Goal: Task Accomplishment & Management: Complete application form

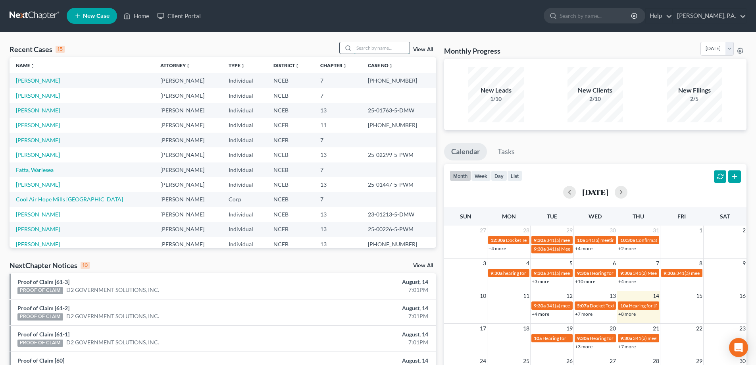
click at [364, 47] on input "search" at bounding box center [382, 48] width 56 height 12
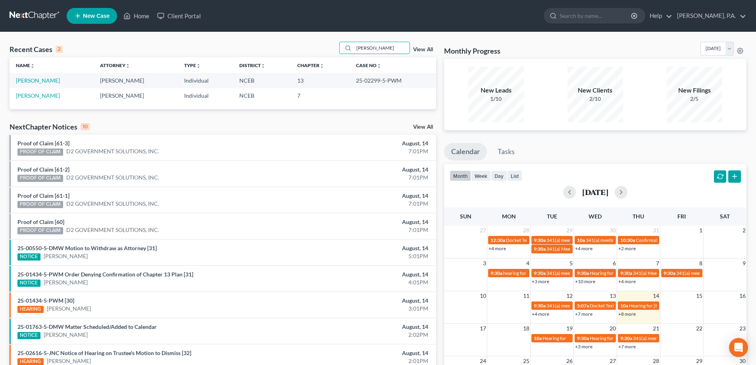
type input "[PERSON_NAME]"
click at [38, 78] on link "[PERSON_NAME]" at bounding box center [38, 80] width 44 height 7
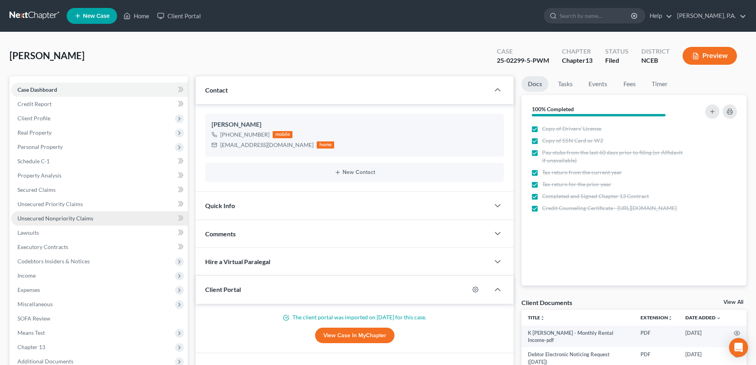
click at [62, 221] on span "Unsecured Nonpriority Claims" at bounding box center [55, 218] width 76 height 7
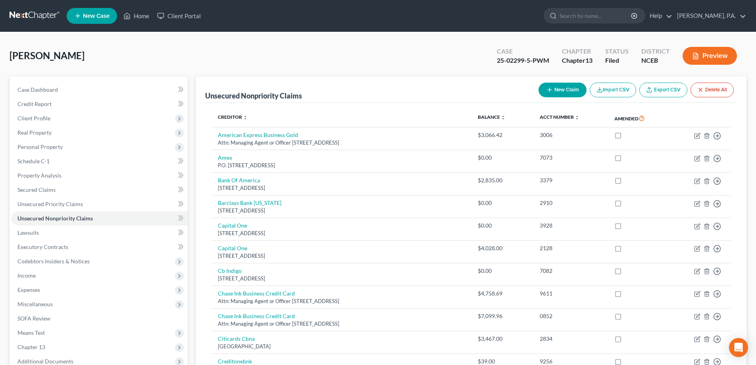
click at [555, 94] on button "New Claim" at bounding box center [562, 90] width 48 height 15
select select "0"
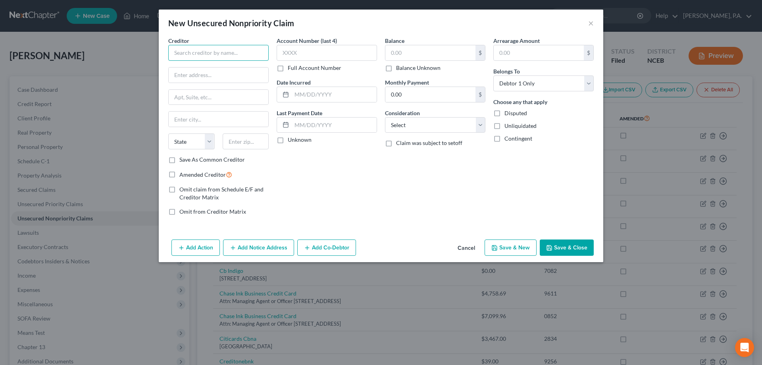
click at [252, 57] on input "text" at bounding box center [218, 53] width 100 height 16
type input "w"
type input "[GEOGRAPHIC_DATA]"
type input "Attn: Managing Agent or Officer"
paste input "[STREET_ADDRESS]"
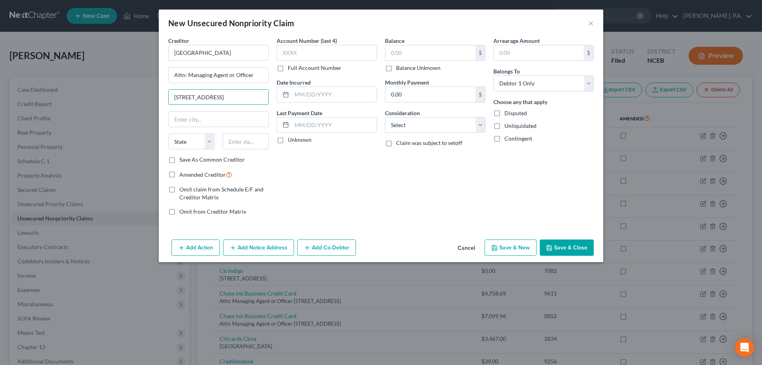
type input "[STREET_ADDRESS]"
click at [247, 142] on input "text" at bounding box center [246, 141] width 46 height 16
paste input "33428"
type input "33428"
click at [309, 94] on input "text" at bounding box center [334, 94] width 85 height 15
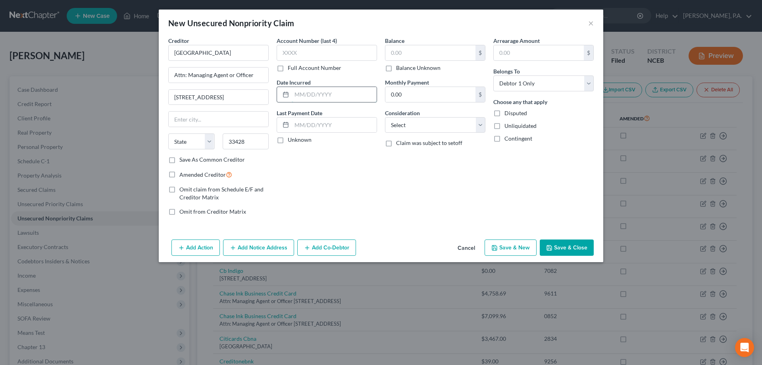
type input "Boca Raton"
select select "9"
click at [404, 54] on input "text" at bounding box center [430, 52] width 90 height 15
paste input "$1,926.43"
type input "1,926.43"
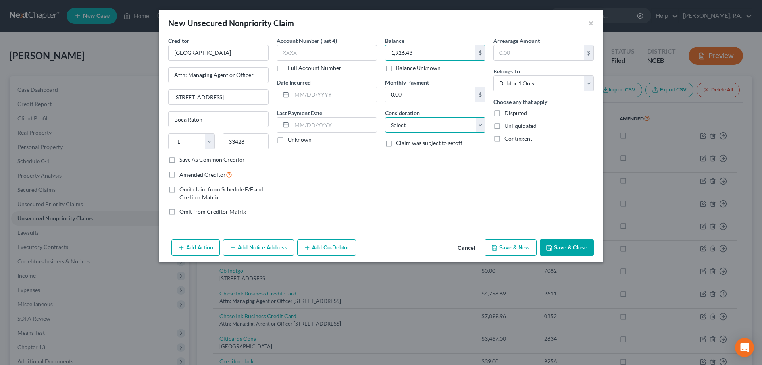
click at [407, 125] on select "Select Cable / Satellite Services Collection Agency Credit Card Debt Debt Couns…" at bounding box center [435, 125] width 100 height 16
select select "9"
click at [385, 117] on select "Select Cable / Satellite Services Collection Agency Credit Card Debt Debt Couns…" at bounding box center [435, 125] width 100 height 16
click at [558, 248] on button "Save & Close" at bounding box center [567, 247] width 54 height 17
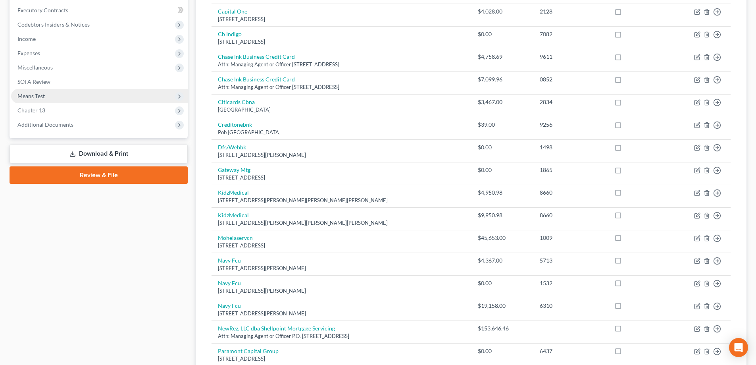
scroll to position [238, 0]
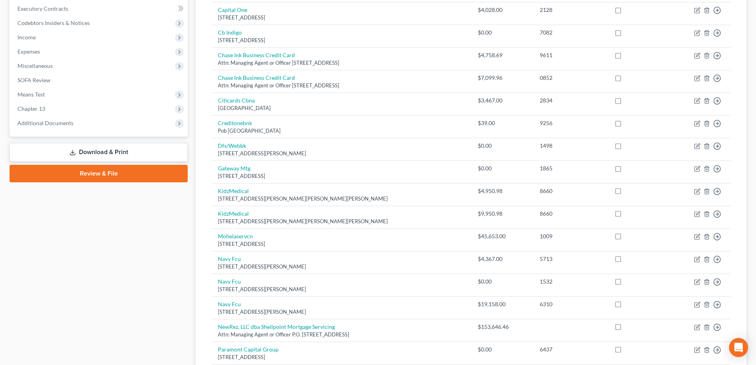
click at [140, 154] on link "Download & Print" at bounding box center [99, 152] width 178 height 19
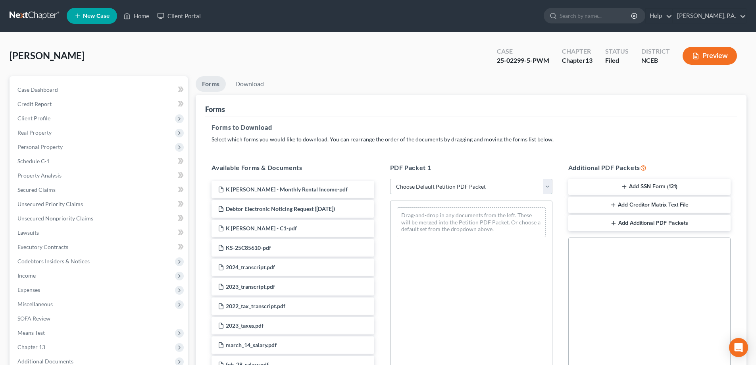
click at [431, 191] on select "Choose Default Petition PDF Packet Complete Bankruptcy Petition (all forms and …" at bounding box center [471, 187] width 162 height 16
select select "2"
click at [390, 179] on select "Choose Default Petition PDF Packet Complete Bankruptcy Petition (all forms and …" at bounding box center [471, 187] width 162 height 16
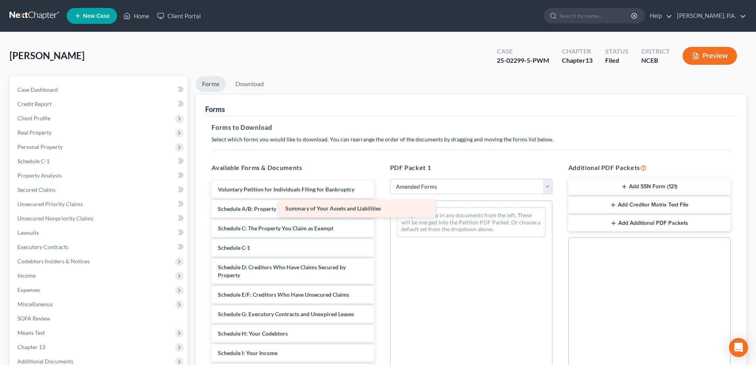
drag, startPoint x: 354, startPoint y: 211, endPoint x: 421, endPoint y: 211, distance: 67.5
click at [380, 211] on div "Summary of Your Assets and Liabilities Voluntary Petition for Individuals Filin…" at bounding box center [292, 357] width 175 height 352
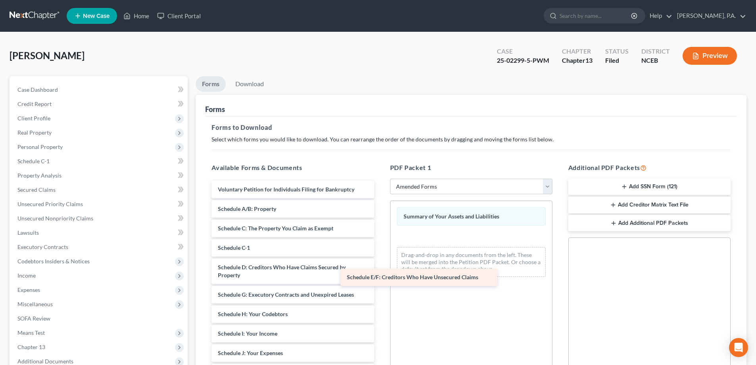
drag, startPoint x: 330, startPoint y: 292, endPoint x: 461, endPoint y: 274, distance: 132.2
click at [380, 274] on div "Schedule E/F: Creditors Who Have Unsecured Claims Voluntary Petition for Indivi…" at bounding box center [292, 347] width 175 height 333
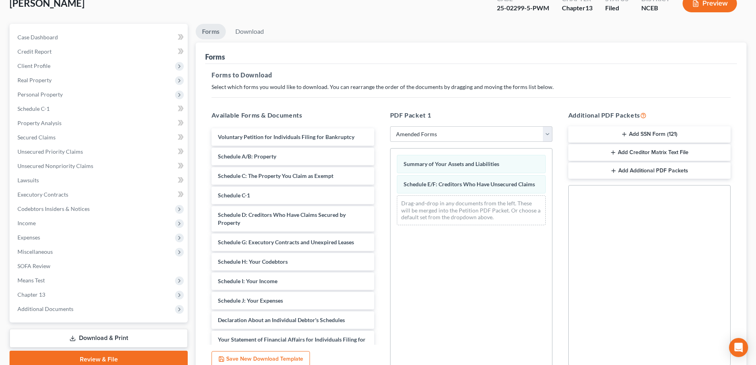
scroll to position [79, 0]
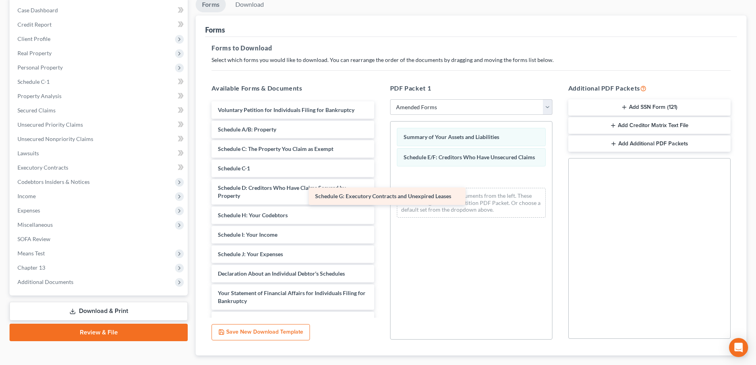
drag, startPoint x: 350, startPoint y: 216, endPoint x: 447, endPoint y: 197, distance: 98.7
click at [380, 197] on div "Schedule G: Executory Contracts and Unexpired Leases Voluntary Petition for Ind…" at bounding box center [292, 257] width 175 height 313
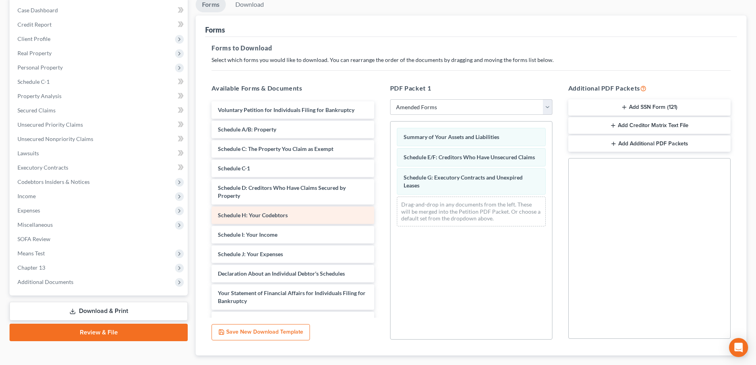
click at [335, 211] on div "Schedule H: Your Codebtors" at bounding box center [293, 214] width 162 height 17
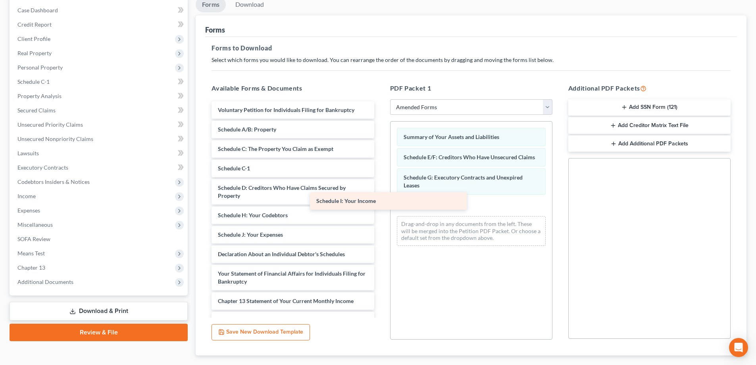
drag, startPoint x: 336, startPoint y: 232, endPoint x: 453, endPoint y: 194, distance: 123.5
click at [380, 194] on div "Schedule I: Your Income Voluntary Petition for Individuals Filing for Bankruptc…" at bounding box center [292, 248] width 175 height 294
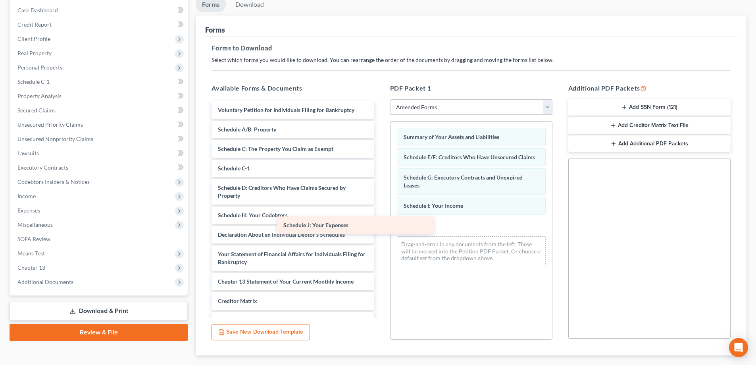
drag, startPoint x: 349, startPoint y: 234, endPoint x: 421, endPoint y: 225, distance: 73.2
click at [380, 225] on div "Schedule J: Your Expenses Voluntary Petition for Individuals Filing for Bankrup…" at bounding box center [292, 238] width 175 height 275
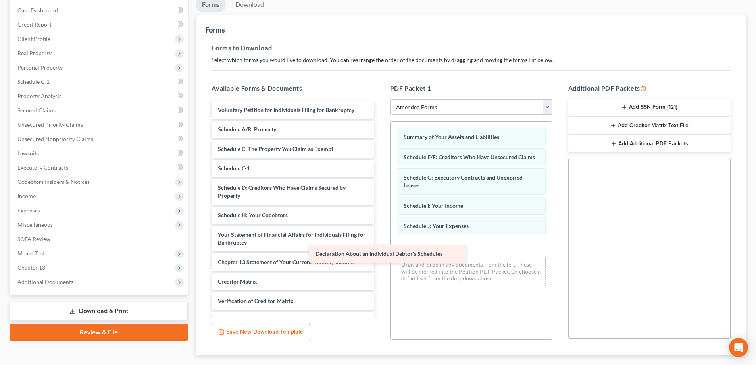
drag, startPoint x: 349, startPoint y: 236, endPoint x: 450, endPoint y: 254, distance: 103.1
click at [380, 254] on div "Declaration About an Individual Debtor's Schedules Voluntary Petition for Indiv…" at bounding box center [292, 228] width 175 height 255
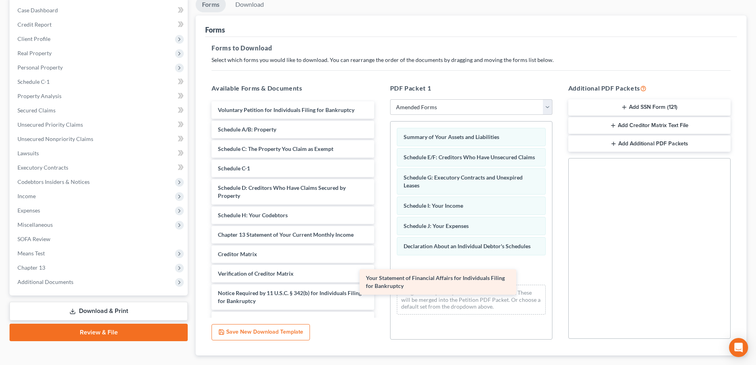
drag, startPoint x: 325, startPoint y: 244, endPoint x: 480, endPoint y: 283, distance: 160.1
click at [380, 283] on div "Your Statement of Financial Affairs for Individuals Filing for Bankruptcy Volun…" at bounding box center [292, 215] width 175 height 228
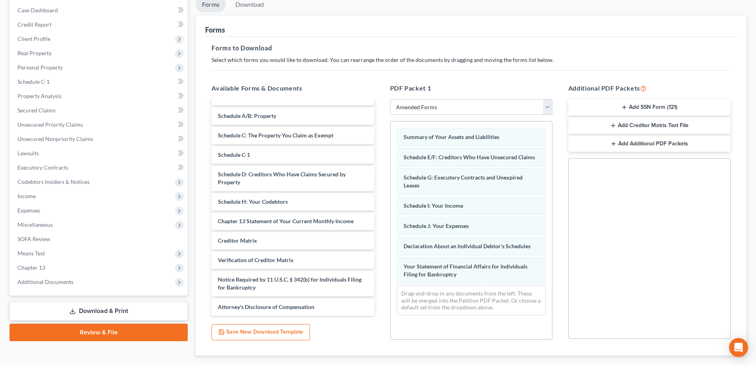
scroll to position [125, 0]
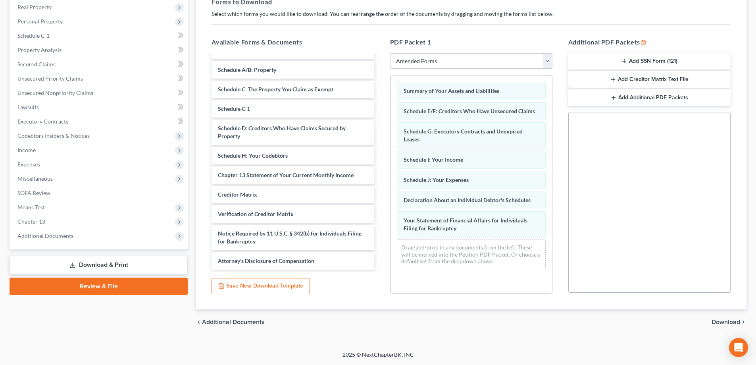
click at [717, 320] on span "Download" at bounding box center [725, 322] width 29 height 6
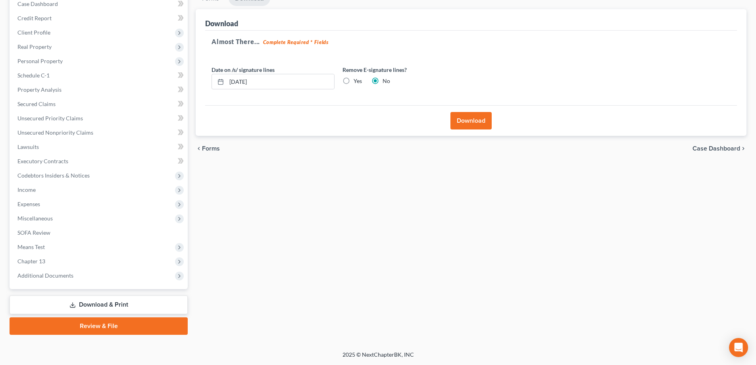
scroll to position [86, 0]
click at [479, 121] on button "Download" at bounding box center [470, 120] width 41 height 17
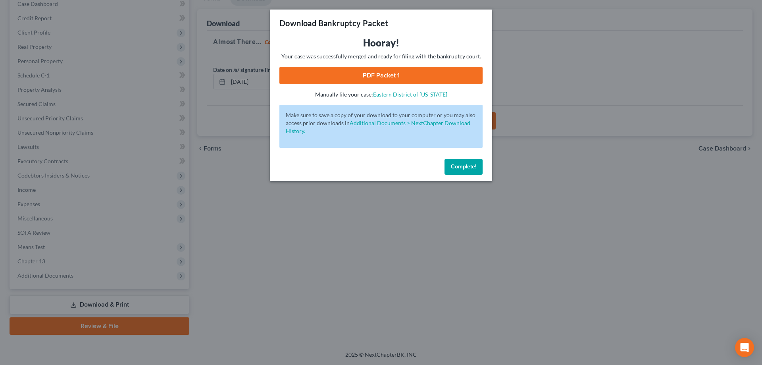
click at [456, 173] on button "Complete!" at bounding box center [463, 167] width 38 height 16
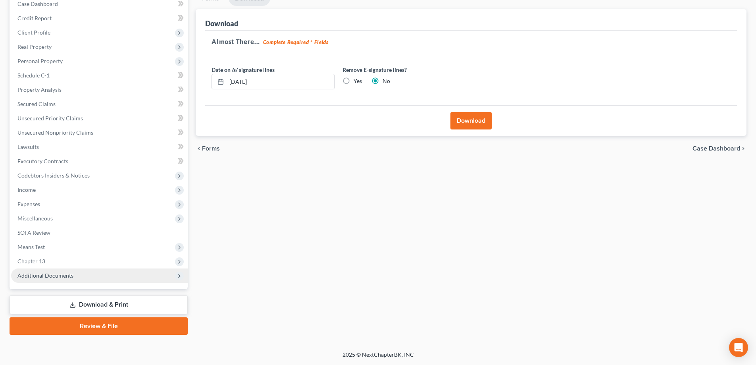
click at [150, 277] on span "Additional Documents" at bounding box center [99, 275] width 177 height 14
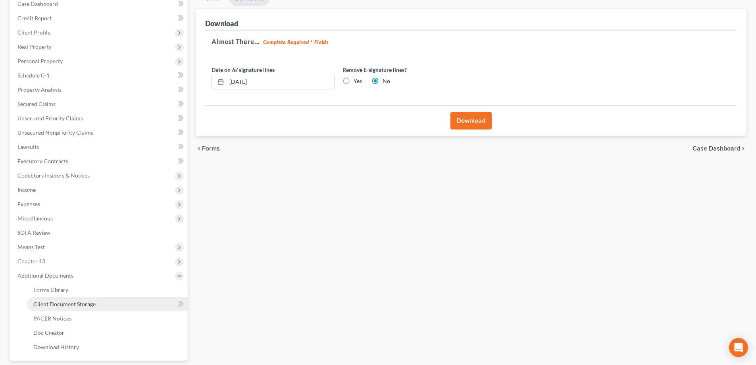
click at [131, 302] on link "Client Document Storage" at bounding box center [107, 304] width 161 height 14
select select "0"
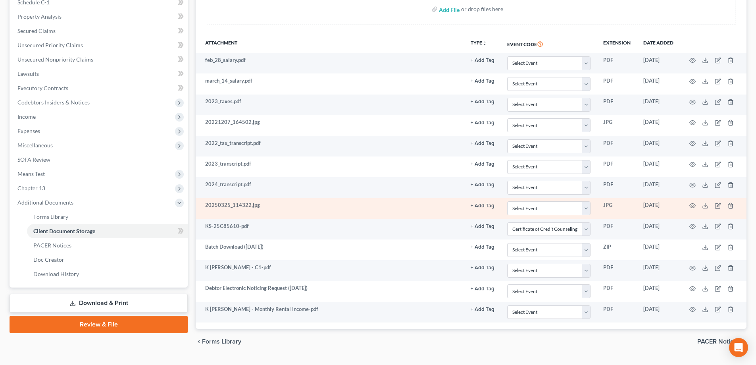
scroll to position [178, 0]
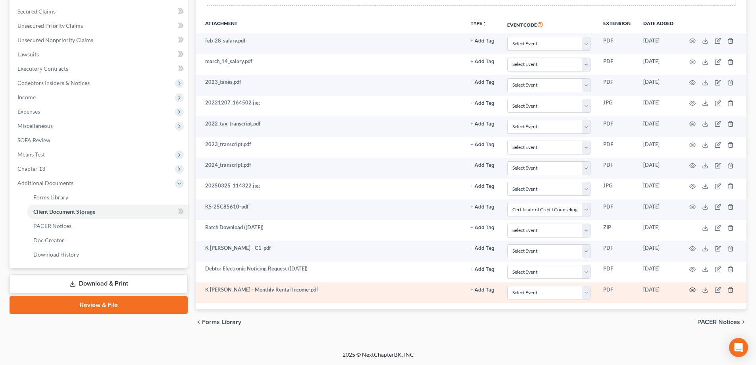
click at [693, 287] on icon "button" at bounding box center [692, 290] width 6 height 6
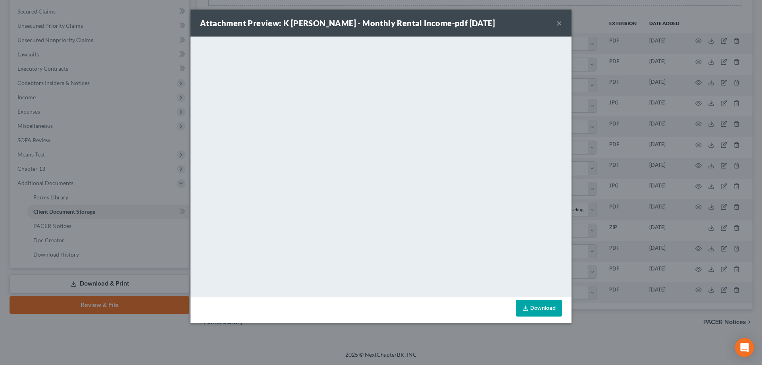
click at [560, 23] on button "×" at bounding box center [559, 23] width 6 height 10
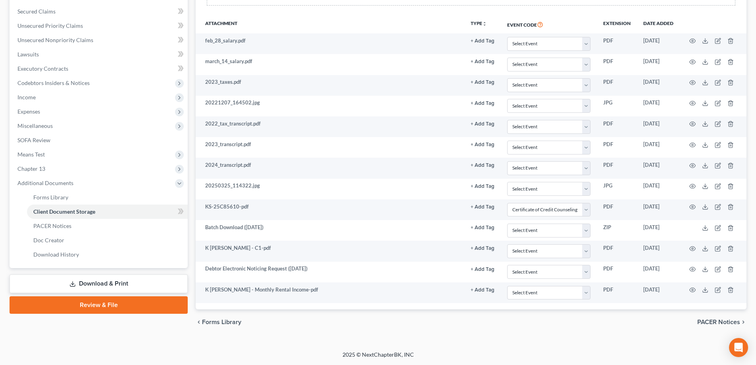
click at [129, 277] on link "Download & Print" at bounding box center [99, 283] width 178 height 19
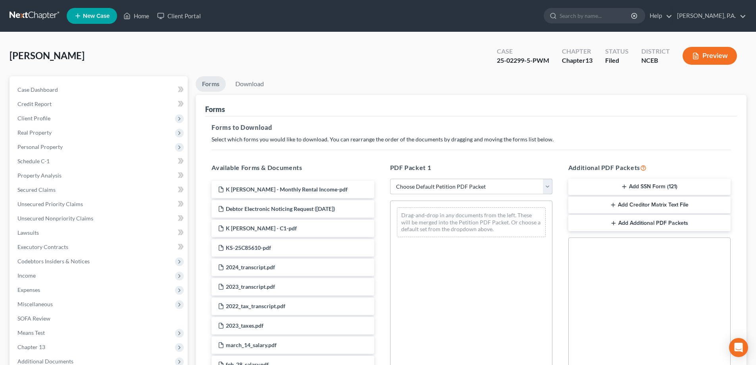
click at [454, 183] on select "Choose Default Petition PDF Packet Complete Bankruptcy Petition (all forms and …" at bounding box center [471, 187] width 162 height 16
select select "2"
click at [390, 179] on select "Choose Default Petition PDF Packet Complete Bankruptcy Petition (all forms and …" at bounding box center [471, 187] width 162 height 16
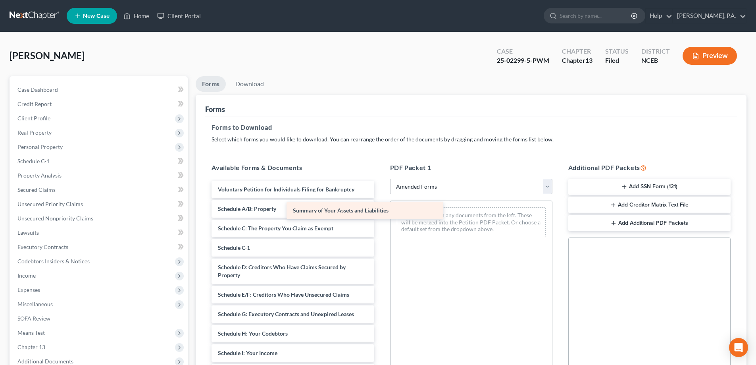
drag, startPoint x: 348, startPoint y: 208, endPoint x: 423, endPoint y: 209, distance: 75.0
click at [380, 209] on div "Summary of Your Assets and Liabilities Voluntary Petition for Individuals Filin…" at bounding box center [292, 357] width 175 height 352
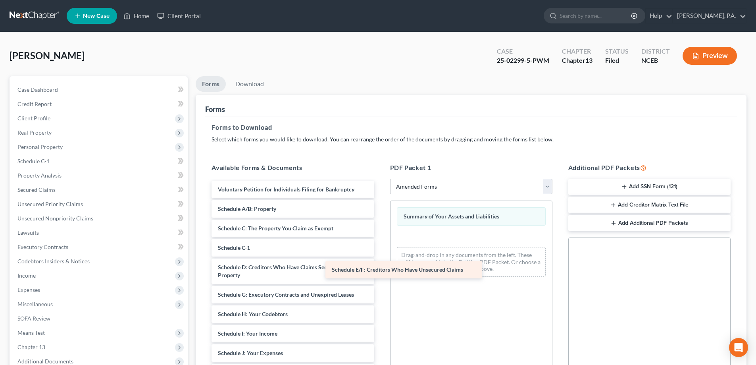
drag, startPoint x: 353, startPoint y: 292, endPoint x: 467, endPoint y: 267, distance: 117.0
click at [380, 267] on div "Schedule E/F: Creditors Who Have Unsecured Claims Voluntary Petition for Indivi…" at bounding box center [292, 347] width 175 height 333
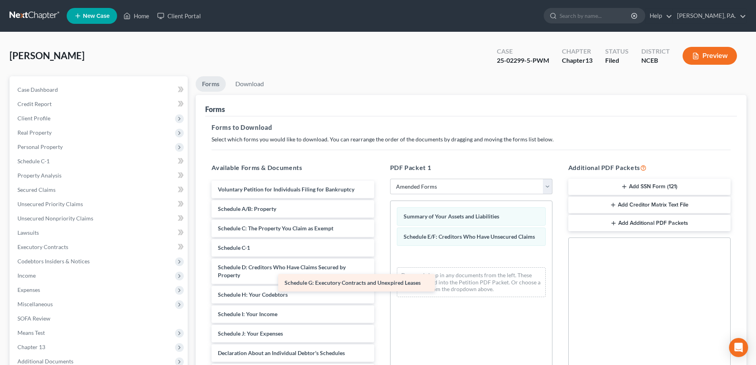
drag, startPoint x: 345, startPoint y: 299, endPoint x: 443, endPoint y: 285, distance: 99.0
click at [380, 285] on div "Schedule G: Executory Contracts and Unexpired Leases Voluntary Petition for Ind…" at bounding box center [292, 337] width 175 height 313
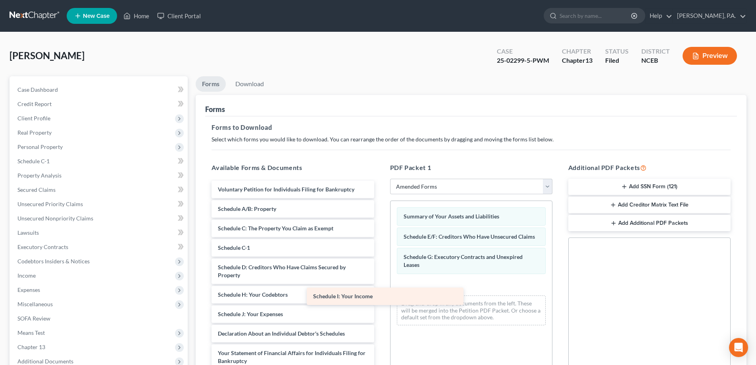
drag, startPoint x: 345, startPoint y: 313, endPoint x: 440, endPoint y: 295, distance: 96.5
click at [380, 295] on div "Schedule I: Your Income Voluntary Petition for Individuals Filing for Bankruptc…" at bounding box center [292, 328] width 175 height 294
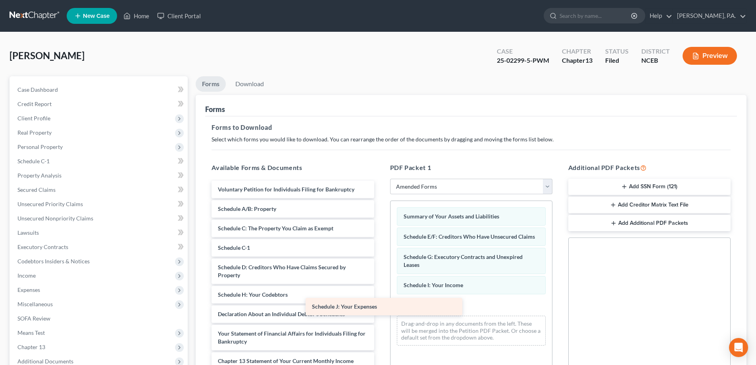
drag, startPoint x: 337, startPoint y: 318, endPoint x: 431, endPoint y: 311, distance: 94.7
click at [380, 311] on div "Schedule J: Your Expenses Voluntary Petition for Individuals Filing for Bankrup…" at bounding box center [292, 318] width 175 height 275
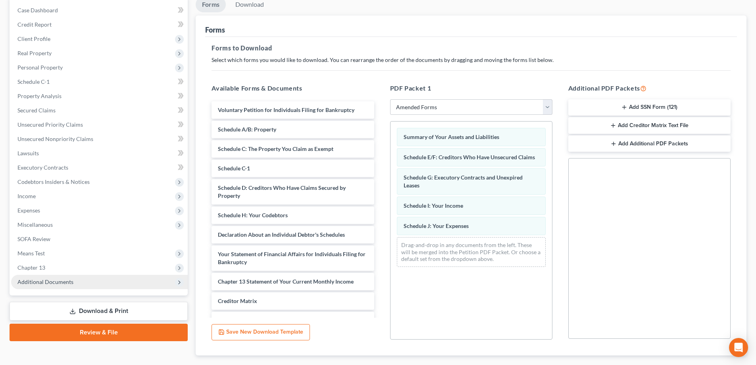
click at [114, 279] on span "Additional Documents" at bounding box center [99, 282] width 177 height 14
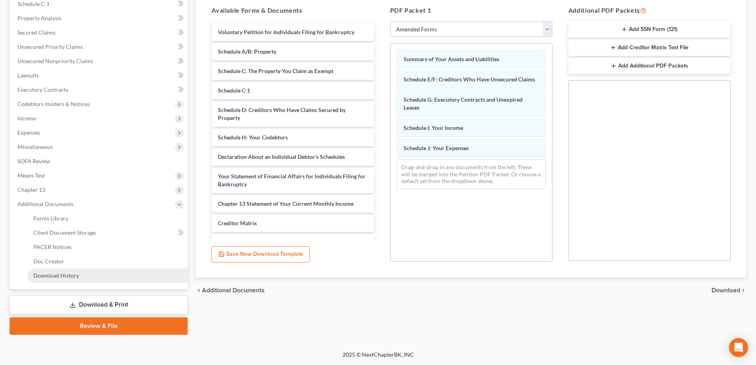
click at [144, 277] on link "Download History" at bounding box center [107, 275] width 161 height 14
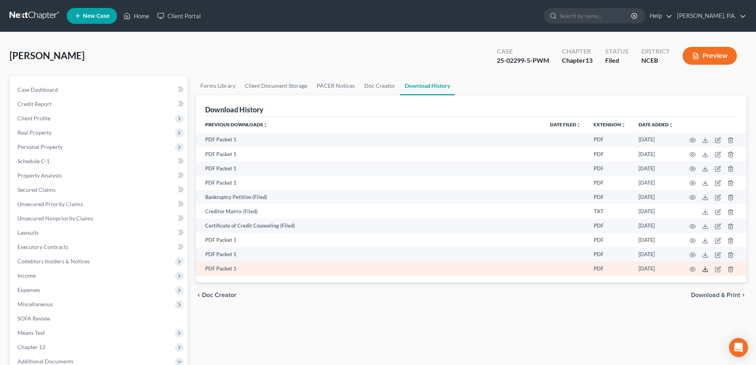
click at [703, 271] on icon at bounding box center [705, 271] width 5 height 2
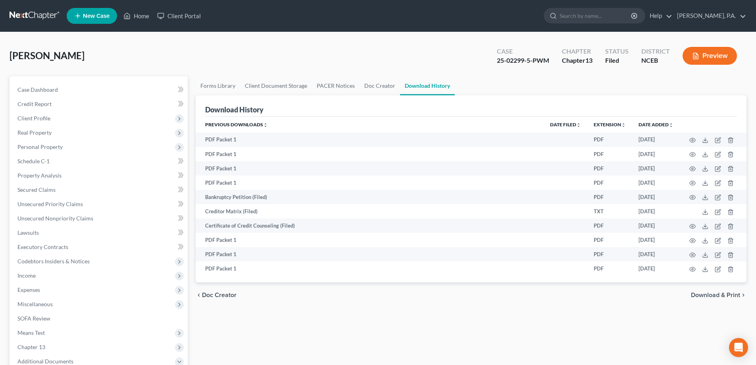
click at [16, 17] on link at bounding box center [35, 16] width 51 height 14
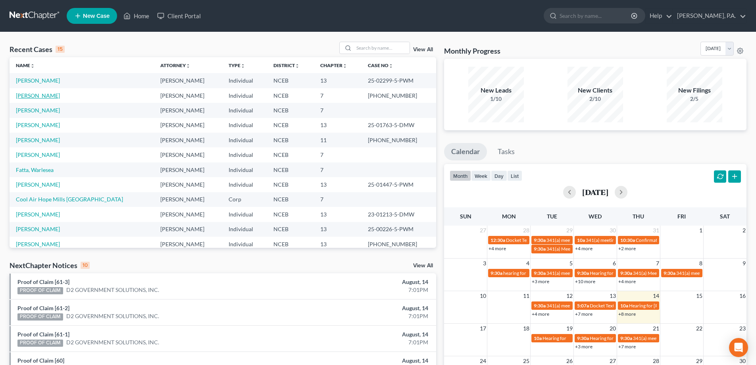
click at [46, 96] on link "[PERSON_NAME]" at bounding box center [38, 95] width 44 height 7
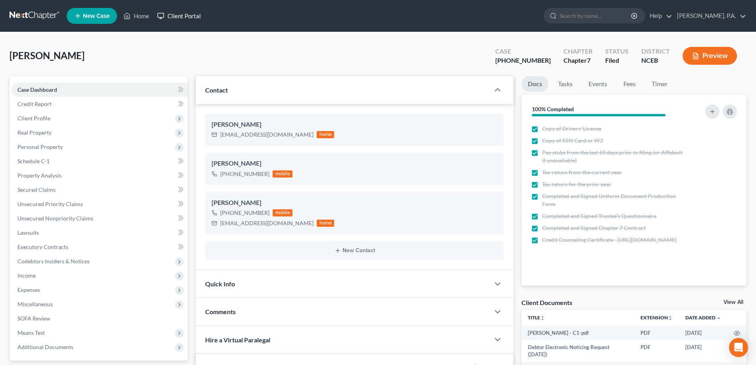
click at [188, 16] on link "Client Portal" at bounding box center [179, 16] width 52 height 14
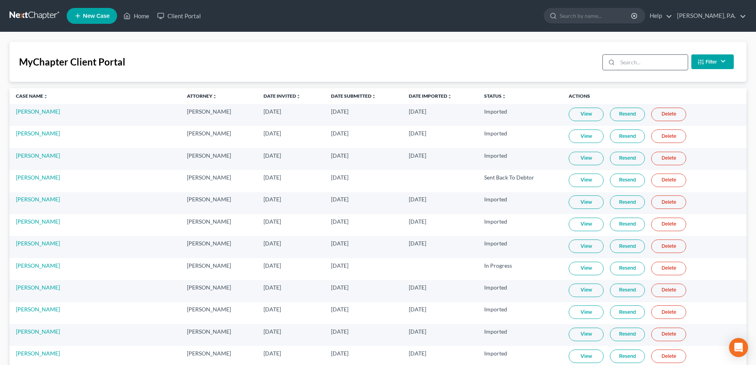
click at [626, 64] on input "search" at bounding box center [652, 62] width 70 height 15
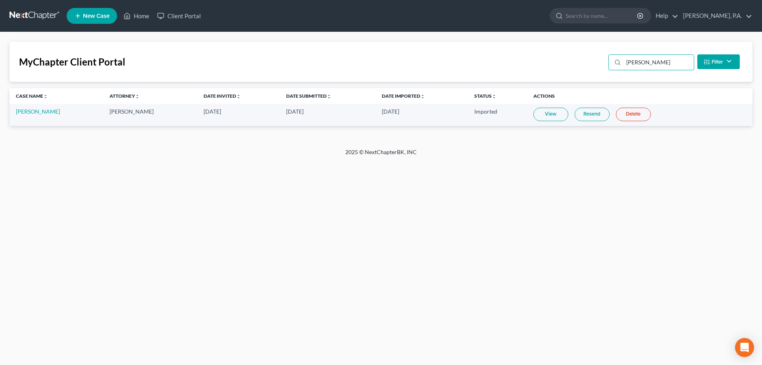
type input "overby"
click at [533, 111] on link "View" at bounding box center [550, 114] width 35 height 13
drag, startPoint x: 650, startPoint y: 62, endPoint x: 584, endPoint y: 80, distance: 68.2
click at [584, 80] on div "MyChapter Client Portal overby Filter Status Filter... Invited In Progress Read…" at bounding box center [381, 62] width 743 height 40
click at [42, 14] on link at bounding box center [35, 16] width 51 height 14
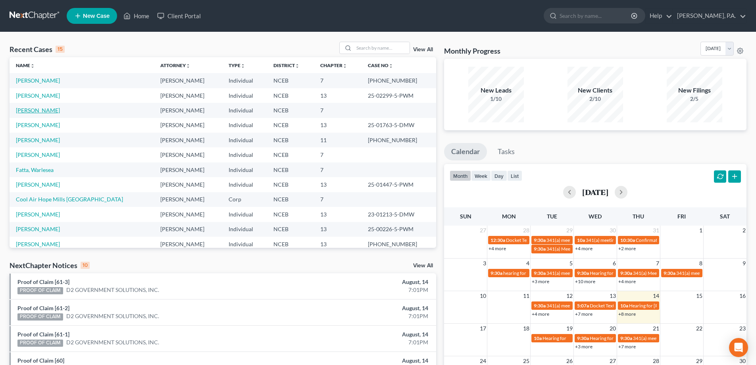
click at [38, 110] on link "[PERSON_NAME]" at bounding box center [38, 110] width 44 height 7
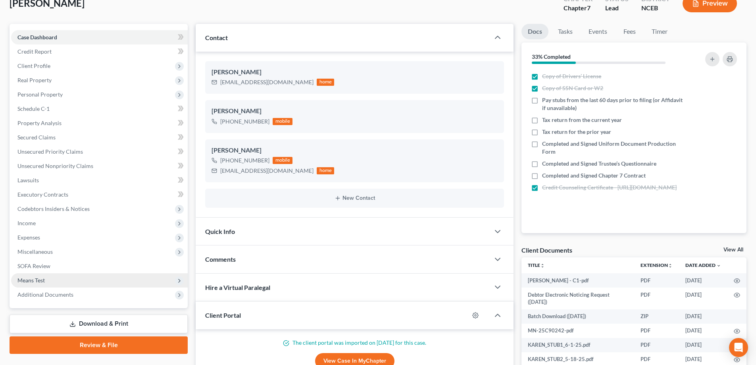
scroll to position [79, 0]
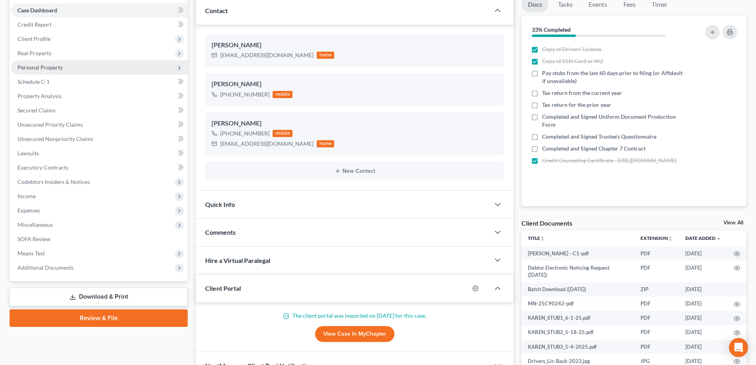
click at [113, 67] on span "Personal Property" at bounding box center [99, 67] width 177 height 14
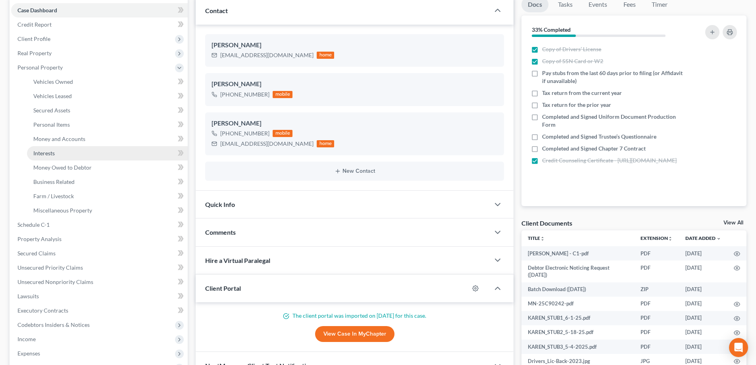
click at [127, 153] on link "Interests" at bounding box center [107, 153] width 161 height 14
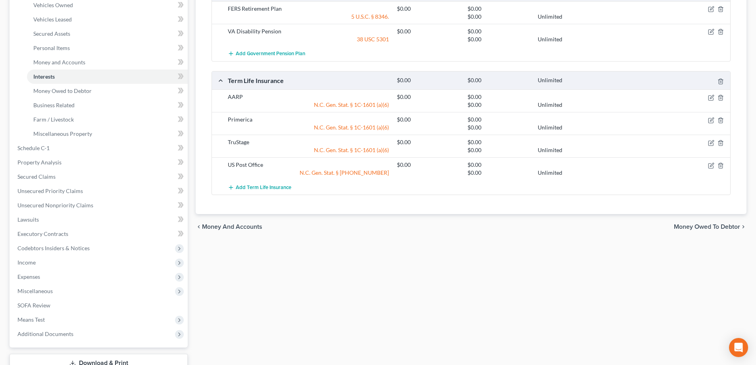
scroll to position [159, 0]
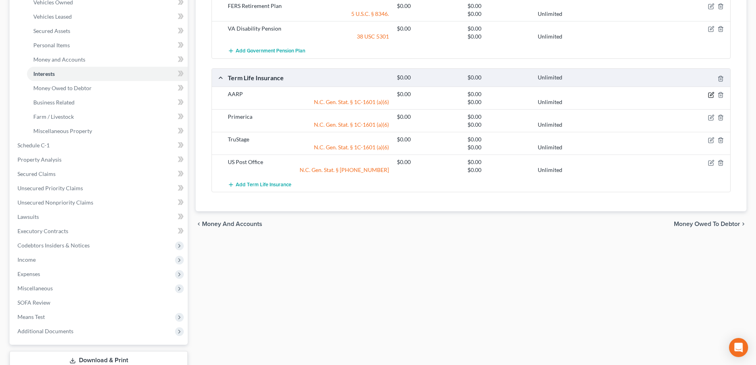
click at [711, 96] on icon "button" at bounding box center [711, 95] width 6 height 6
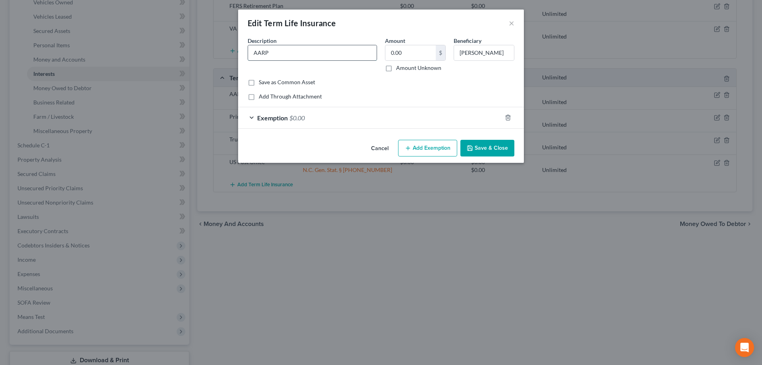
click at [313, 50] on input "AARP" at bounding box center [312, 52] width 129 height 15
type input "AARP, Death Benefit $50,000"
click at [487, 142] on button "Save & Close" at bounding box center [487, 148] width 54 height 17
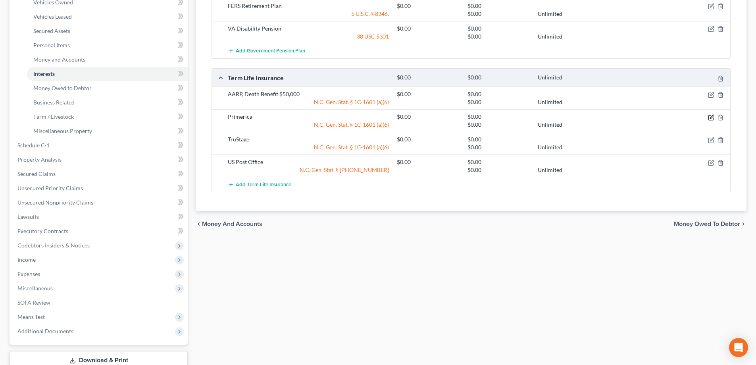
click at [710, 117] on icon "button" at bounding box center [711, 117] width 6 height 6
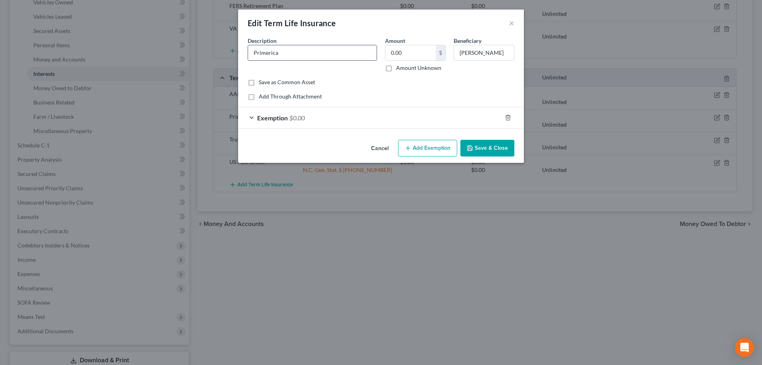
click at [367, 50] on input "Primerica" at bounding box center [312, 52] width 129 height 15
type input "Primerica, Death Benefit $42,000"
click at [490, 145] on button "Save & Close" at bounding box center [487, 148] width 54 height 17
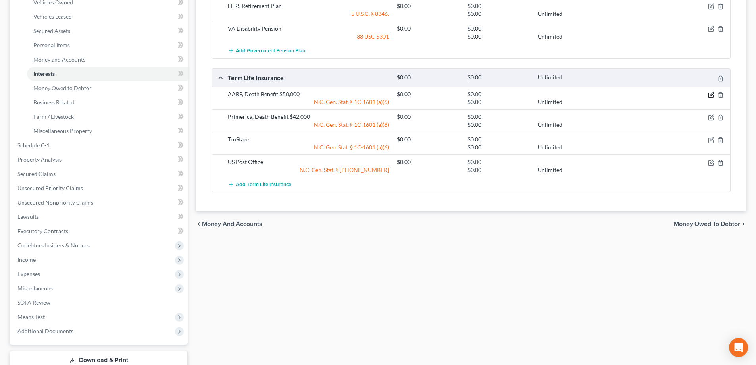
click at [711, 96] on icon "button" at bounding box center [712, 94] width 4 height 4
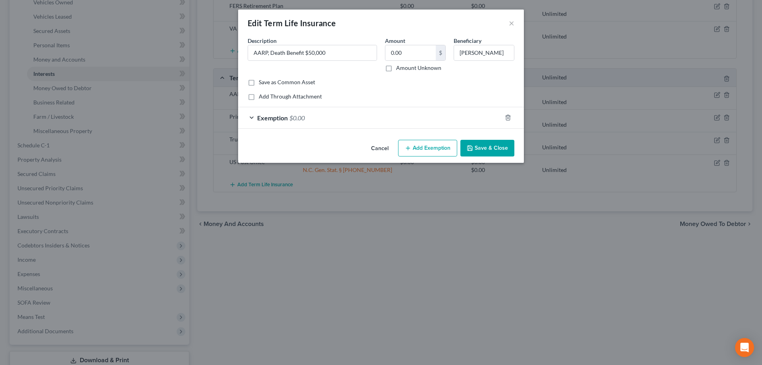
click at [390, 123] on div "Exemption $0.00" at bounding box center [369, 117] width 263 height 21
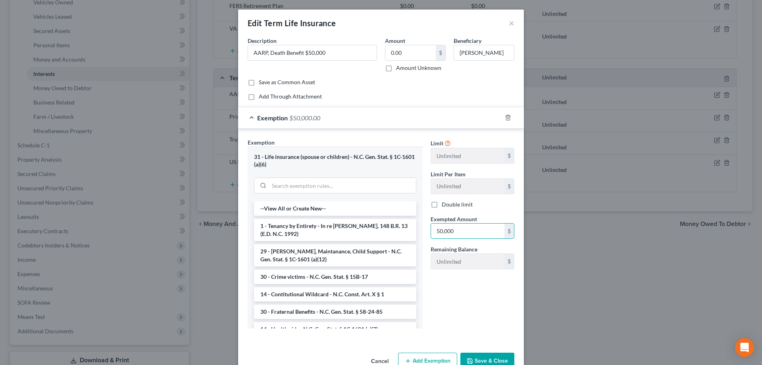
type input "50,000"
click at [490, 356] on button "Save & Close" at bounding box center [487, 360] width 54 height 17
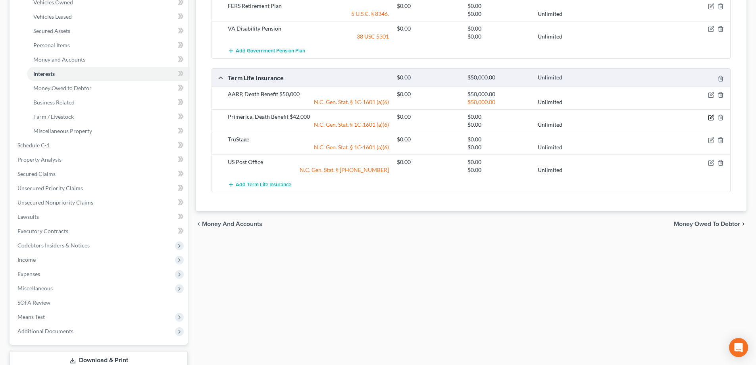
click at [710, 118] on icon "button" at bounding box center [711, 117] width 6 height 6
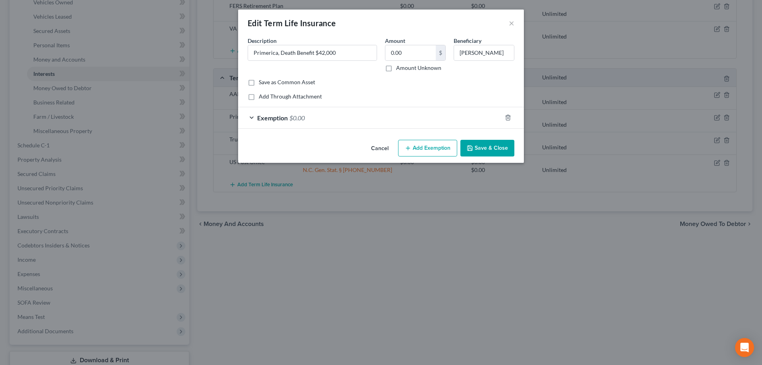
click at [411, 126] on div "Exemption $0.00" at bounding box center [369, 117] width 263 height 21
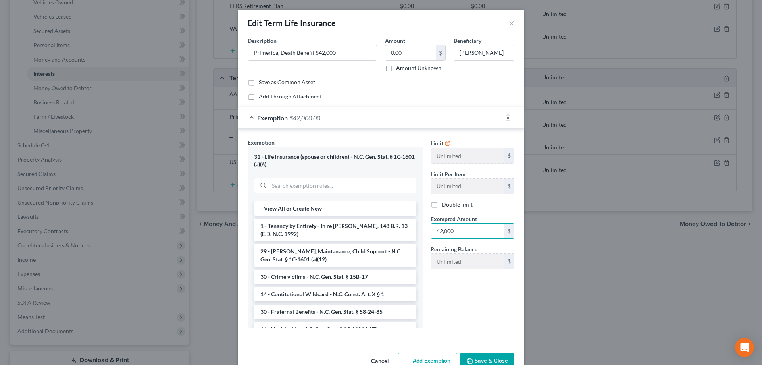
type input "42,000"
click at [492, 359] on button "Save & Close" at bounding box center [487, 360] width 54 height 17
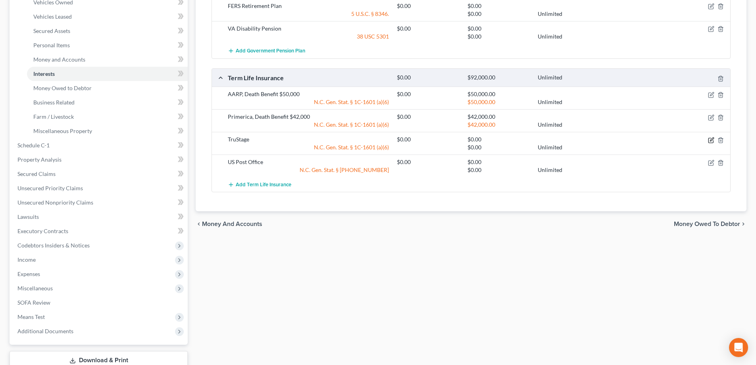
click at [711, 139] on icon "button" at bounding box center [711, 140] width 6 height 6
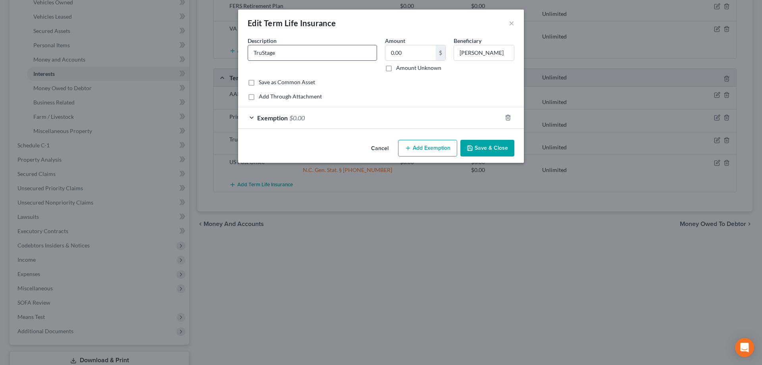
click at [347, 58] on input "TruStage" at bounding box center [312, 52] width 129 height 15
type input "TruStage, Death Benefit $50,000"
click at [373, 110] on div "Exemption $0.00" at bounding box center [369, 117] width 263 height 21
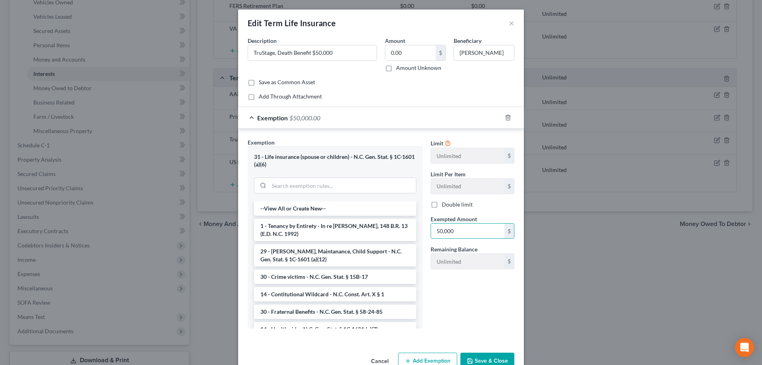
type input "50,000"
click at [489, 356] on button "Save & Close" at bounding box center [487, 360] width 54 height 17
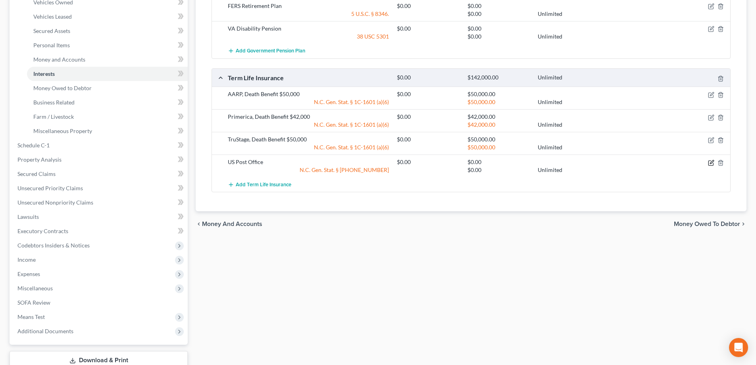
click at [711, 164] on icon "button" at bounding box center [711, 163] width 6 height 6
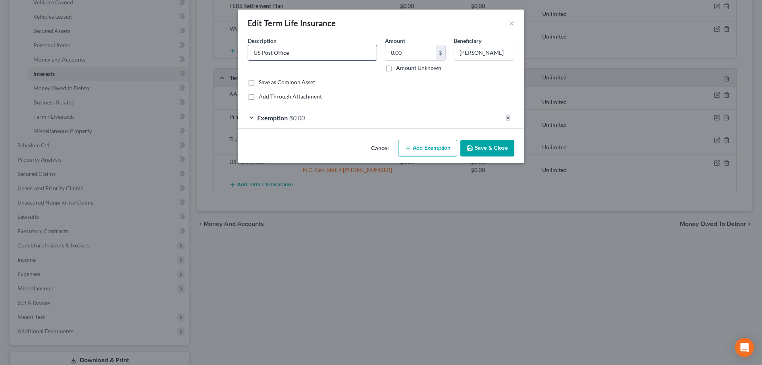
click at [321, 52] on input "US Post Office" at bounding box center [312, 52] width 129 height 15
click at [330, 54] on input "US Post Office, Death Benefit $442,00" at bounding box center [312, 52] width 129 height 15
type input "US Post Office, Death Benefit $42,000"
click at [304, 121] on div "Exemption $0.00" at bounding box center [369, 117] width 263 height 21
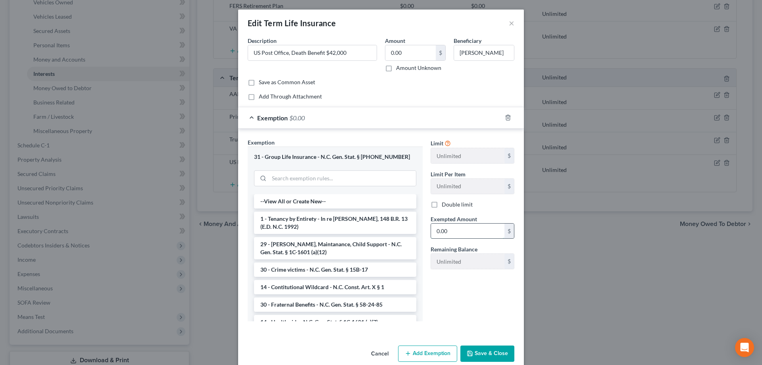
click at [447, 227] on input "0.00" at bounding box center [467, 230] width 73 height 15
type input "42,000"
click at [485, 346] on button "Save & Close" at bounding box center [487, 353] width 54 height 17
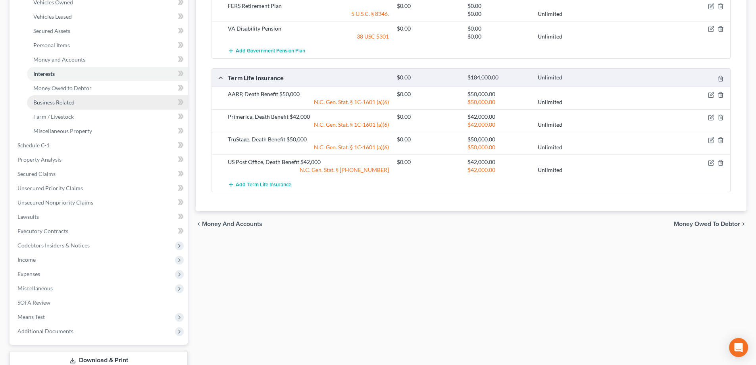
click at [127, 259] on span "Income" at bounding box center [99, 259] width 177 height 14
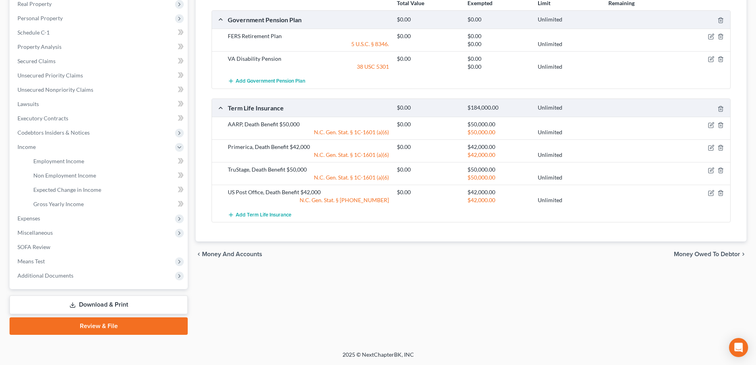
scroll to position [129, 0]
click at [136, 163] on link "Employment Income" at bounding box center [107, 161] width 161 height 14
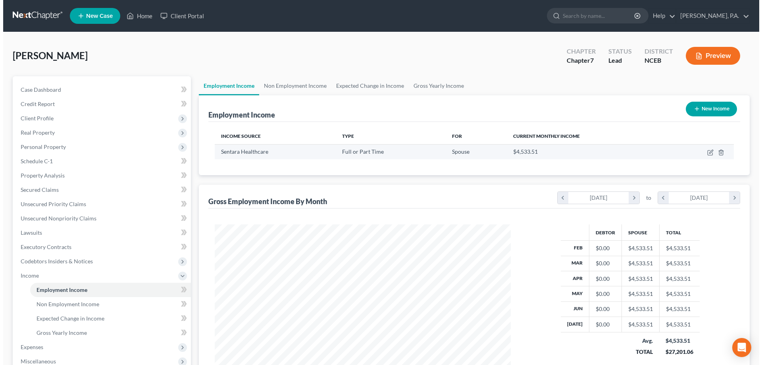
scroll to position [148, 312]
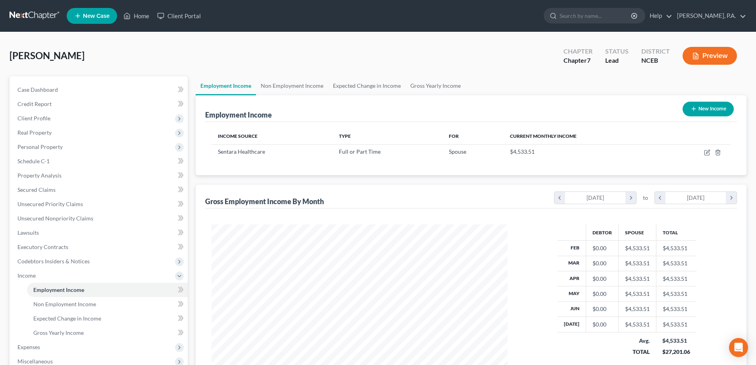
click at [703, 112] on button "New Income" at bounding box center [708, 109] width 51 height 15
select select "0"
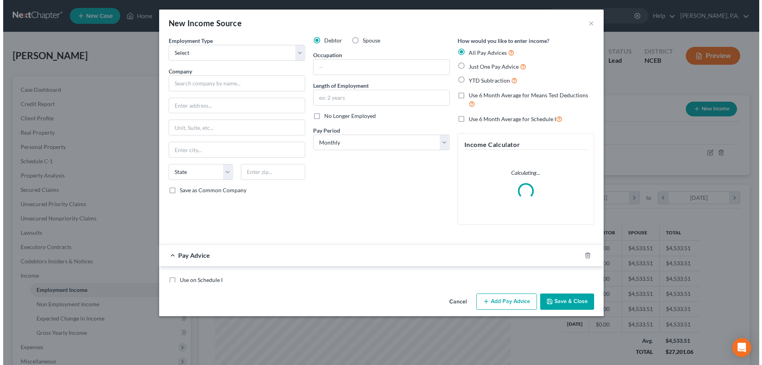
scroll to position [149, 315]
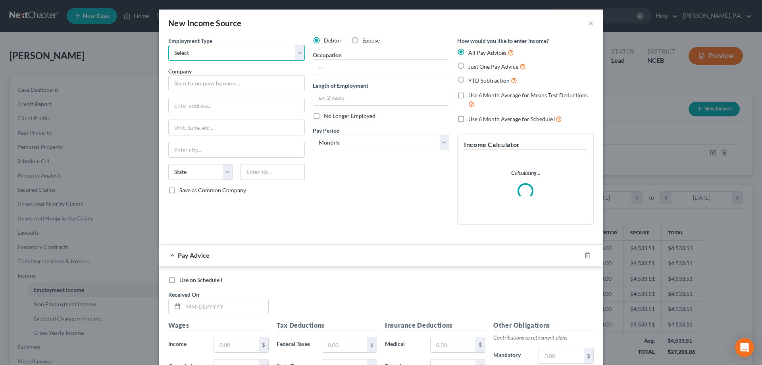
click at [229, 50] on select "Select Full or Part Time Employment Self Employment" at bounding box center [236, 53] width 137 height 16
select select "0"
click at [168, 45] on select "Select Full or Part Time Employment Self Employment" at bounding box center [236, 53] width 137 height 16
click at [247, 83] on input "text" at bounding box center [236, 83] width 137 height 16
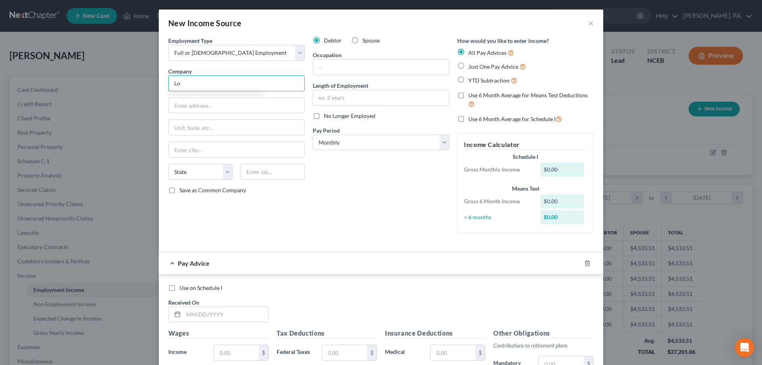
type input "L"
click at [335, 64] on input "text" at bounding box center [381, 67] width 136 height 15
type input "Local Union President"
type input "12 years"
click at [238, 84] on input "text" at bounding box center [236, 83] width 137 height 16
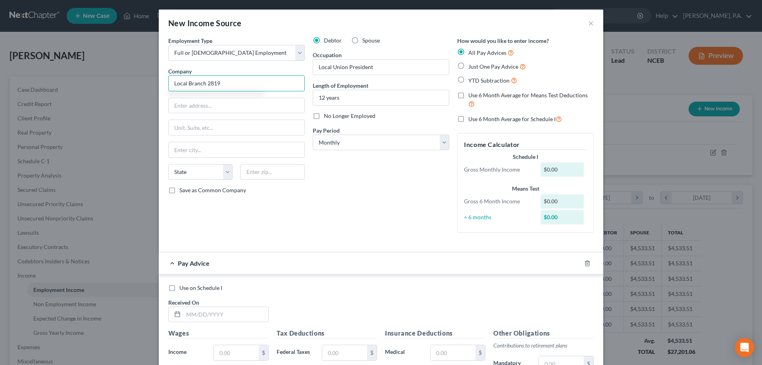
type input "Local Branch 2819"
type input "6064 Indian River Rd"
click at [236, 123] on input "text" at bounding box center [237, 127] width 136 height 15
type input "Ste 203"
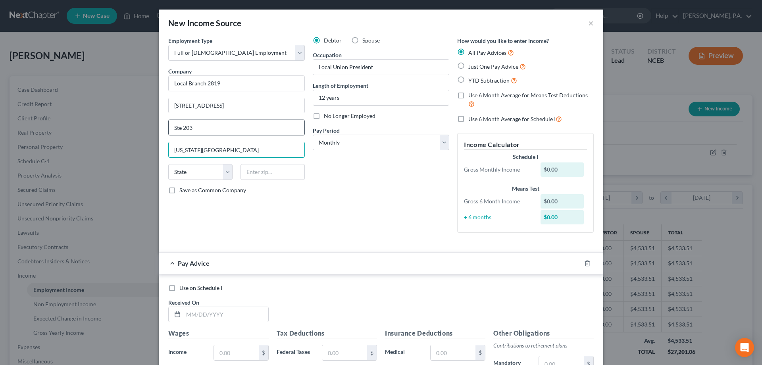
type input "Virginia Beach"
select select "48"
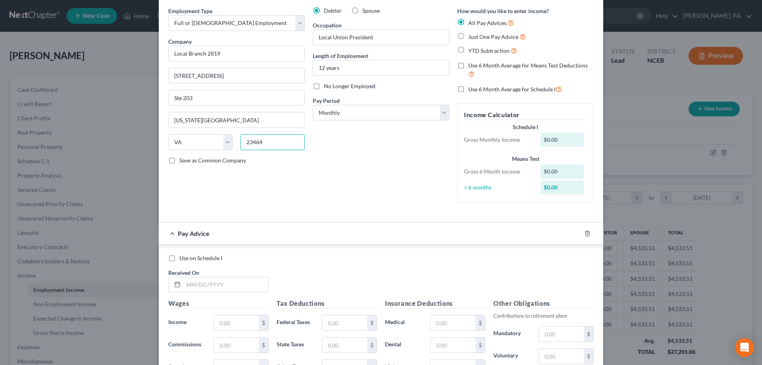
scroll to position [0, 0]
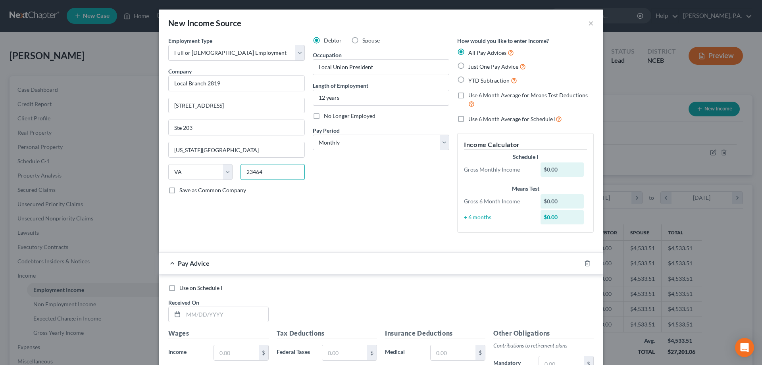
type input "23464"
click at [468, 67] on label "Just One Pay Advice" at bounding box center [497, 66] width 58 height 9
click at [471, 67] on input "Just One Pay Advice" at bounding box center [473, 64] width 5 height 5
radio input "true"
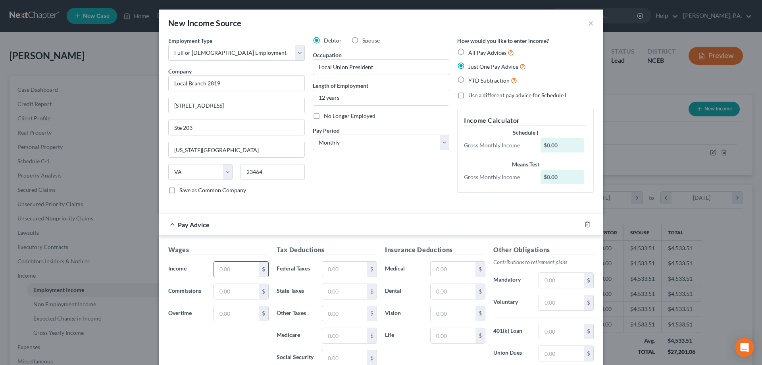
click at [235, 268] on input "text" at bounding box center [236, 269] width 45 height 15
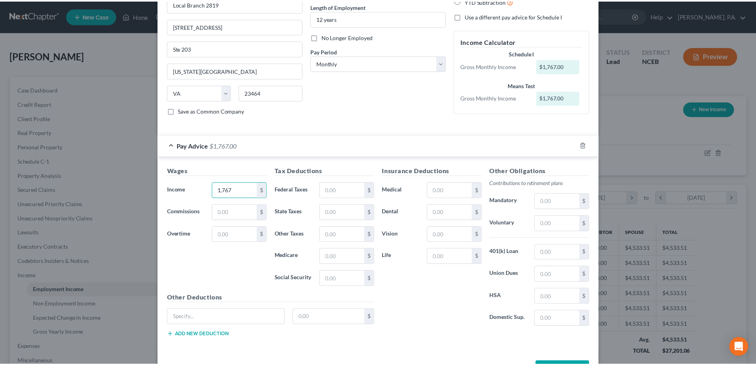
scroll to position [108, 0]
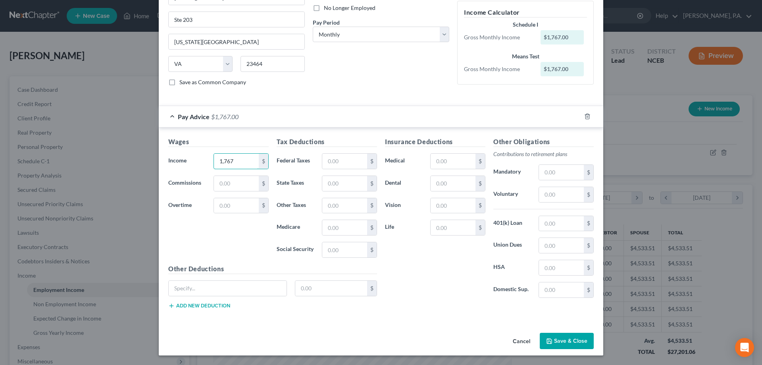
type input "1,767"
click at [561, 341] on button "Save & Close" at bounding box center [567, 341] width 54 height 17
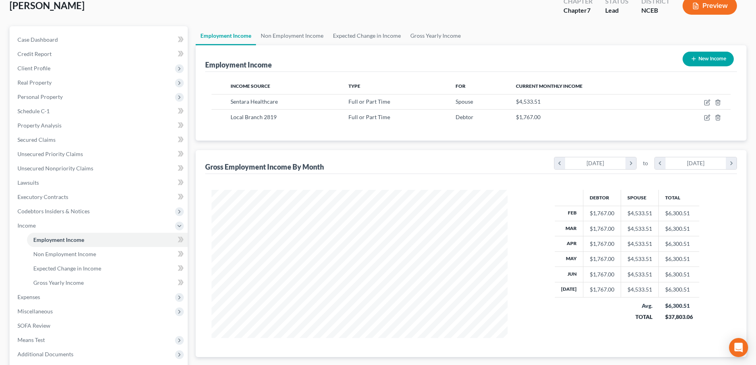
scroll to position [79, 0]
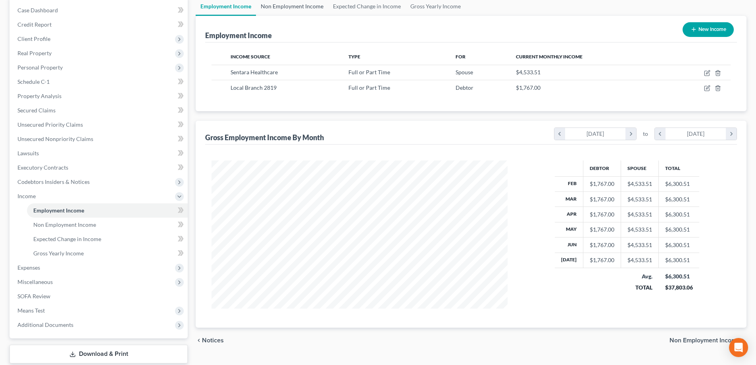
click at [306, 12] on link "Non Employment Income" at bounding box center [292, 6] width 72 height 19
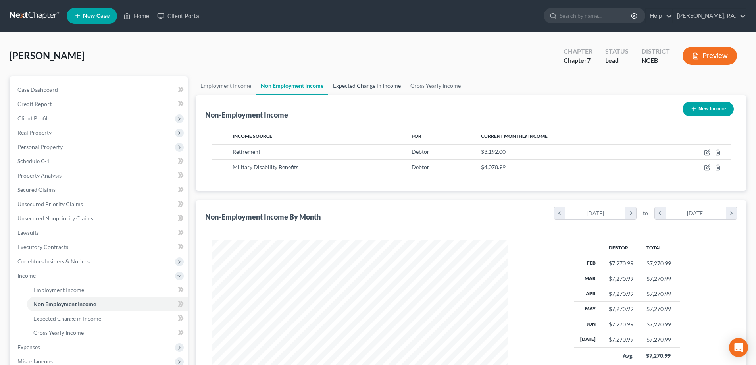
scroll to position [148, 312]
click at [369, 87] on link "Expected Change in Income" at bounding box center [366, 85] width 77 height 19
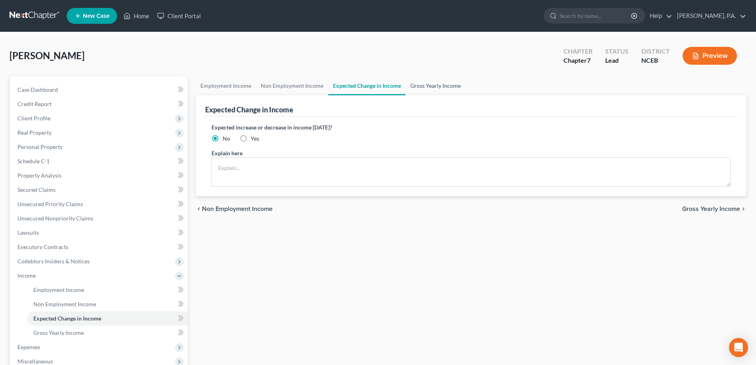
click at [420, 86] on link "Gross Yearly Income" at bounding box center [436, 85] width 60 height 19
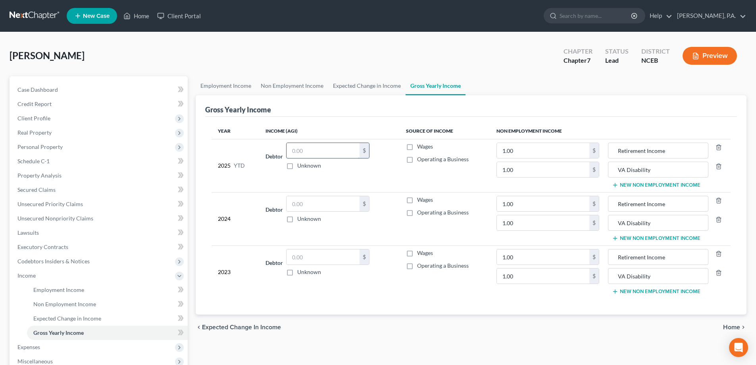
click at [325, 148] on input "text" at bounding box center [323, 150] width 73 height 15
type input "10,602"
click at [341, 198] on input "text" at bounding box center [323, 203] width 73 height 15
type input "20,819"
click at [325, 258] on input "text" at bounding box center [323, 256] width 73 height 15
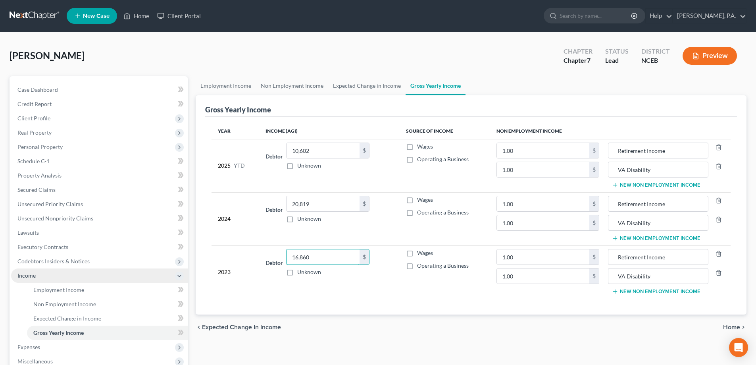
scroll to position [129, 0]
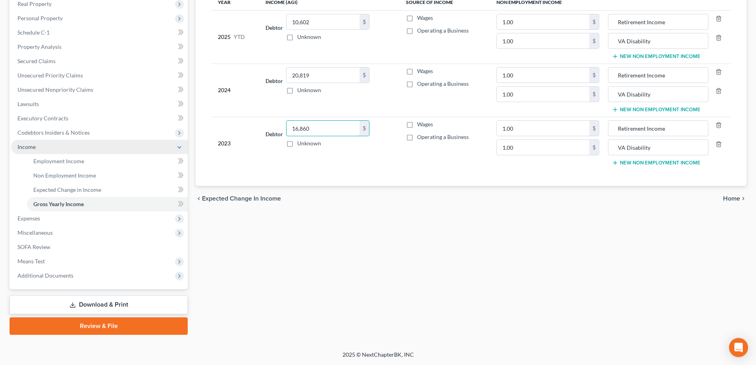
type input "16,860"
click at [42, 272] on span "Additional Documents" at bounding box center [45, 275] width 56 height 7
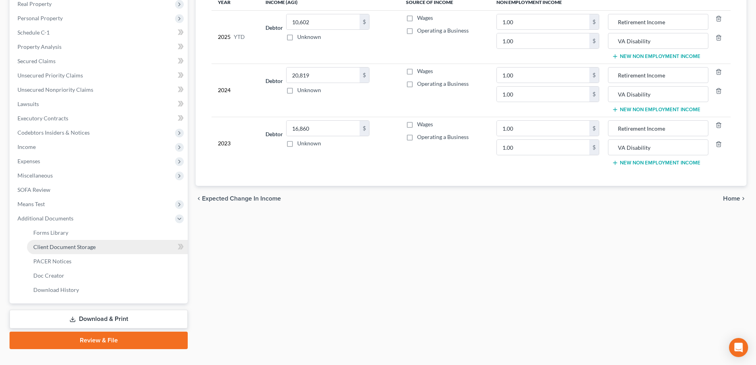
click at [104, 241] on link "Client Document Storage" at bounding box center [107, 247] width 161 height 14
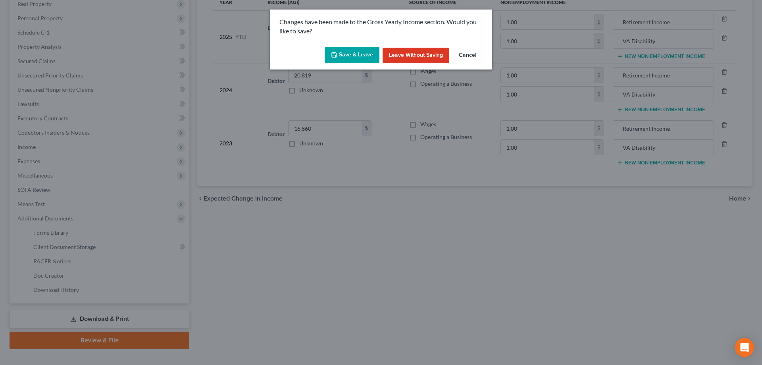
click at [361, 58] on button "Save & Leave" at bounding box center [352, 55] width 55 height 17
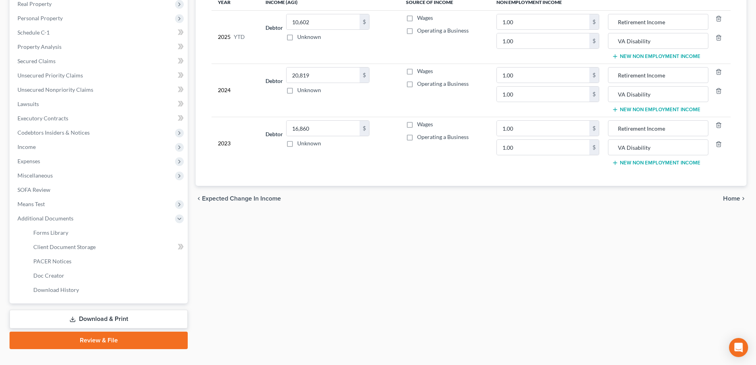
select select "0"
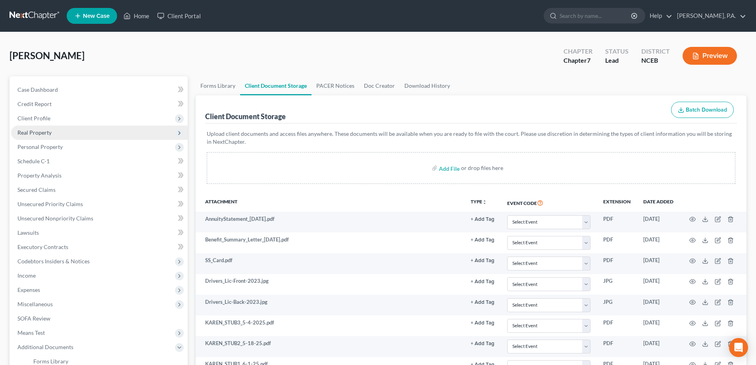
click at [86, 134] on span "Real Property" at bounding box center [99, 132] width 177 height 14
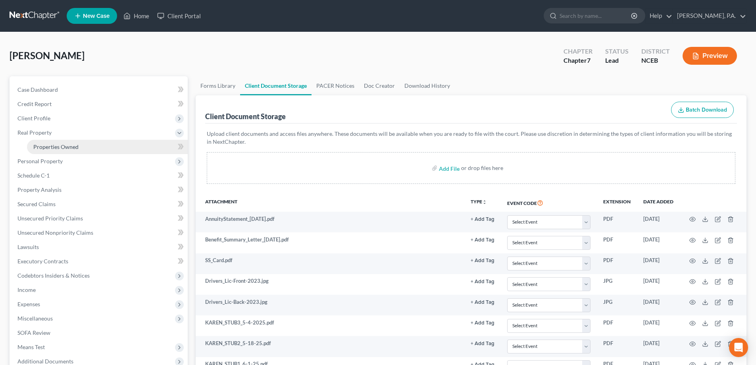
click at [129, 142] on link "Properties Owned" at bounding box center [107, 147] width 161 height 14
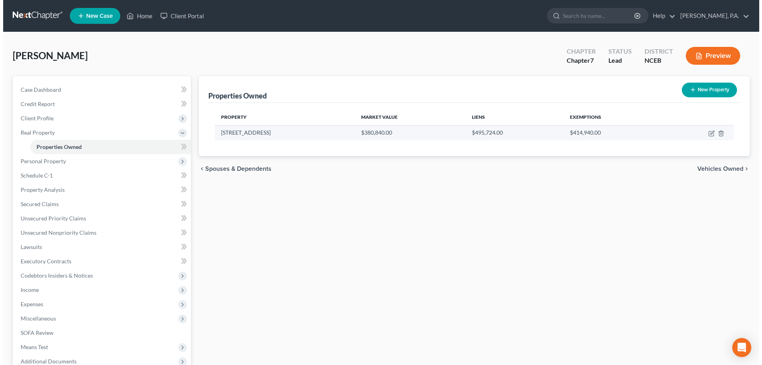
scroll to position [79, 0]
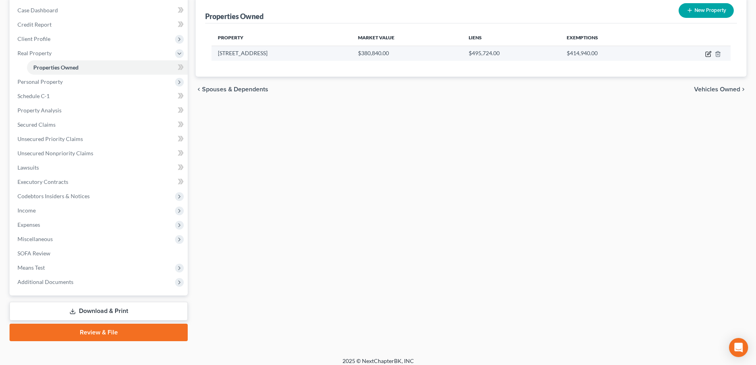
click at [708, 57] on icon "button" at bounding box center [708, 54] width 5 height 5
select select "28"
select select "3"
select select "5"
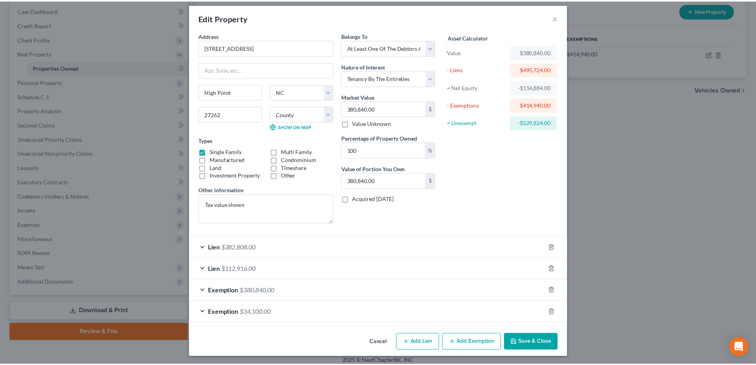
scroll to position [7, 0]
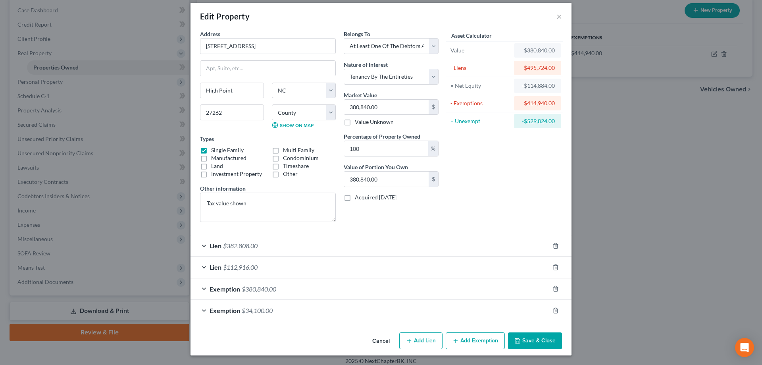
click at [373, 343] on button "Cancel" at bounding box center [381, 341] width 30 height 16
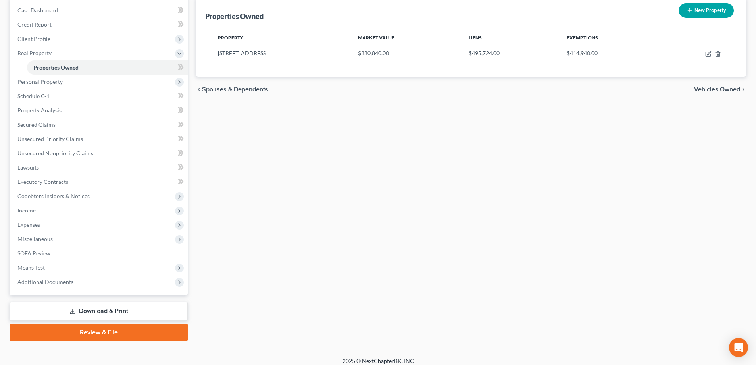
scroll to position [86, 0]
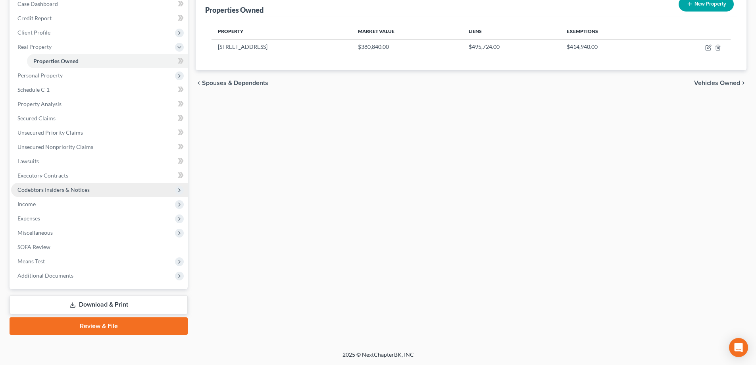
click at [74, 190] on span "Codebtors Insiders & Notices" at bounding box center [53, 189] width 72 height 7
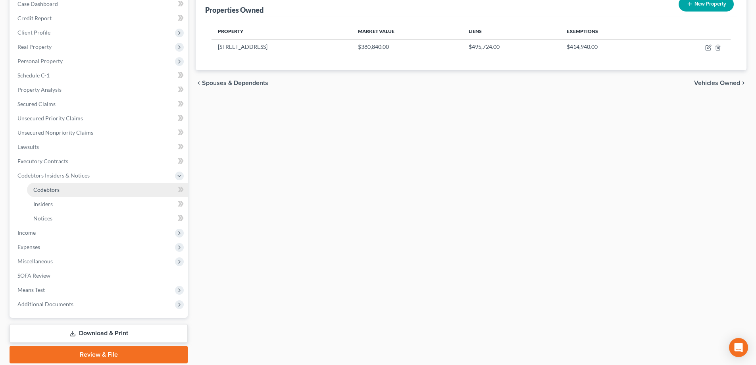
click at [74, 187] on link "Codebtors" at bounding box center [107, 190] width 161 height 14
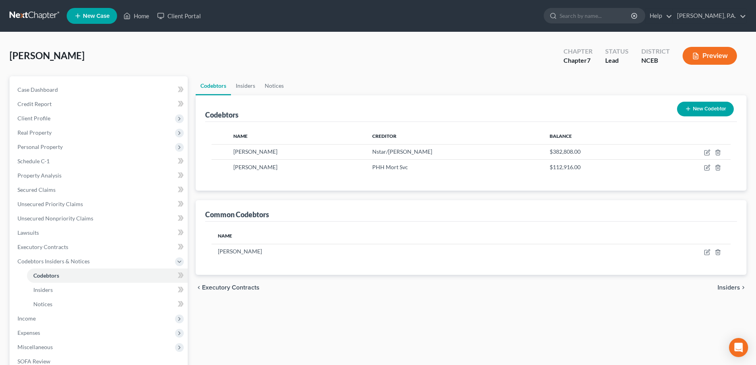
click at [43, 18] on link at bounding box center [35, 16] width 51 height 14
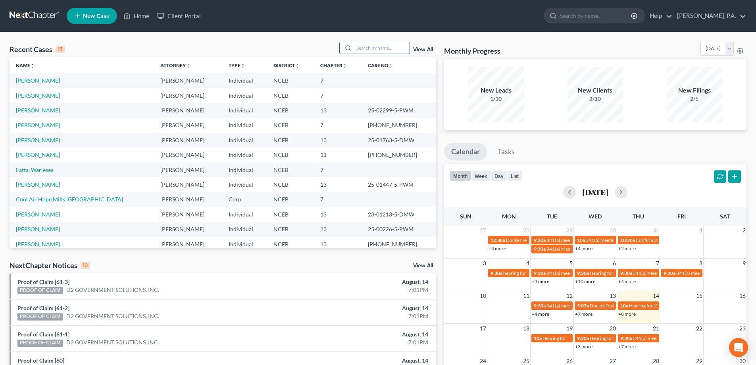
click at [375, 45] on input "search" at bounding box center [382, 48] width 56 height 12
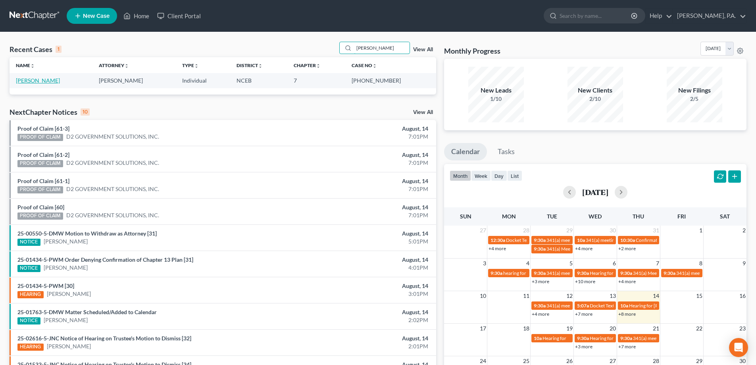
type input "morton"
click at [33, 80] on link "Morton, Maydell" at bounding box center [38, 80] width 44 height 7
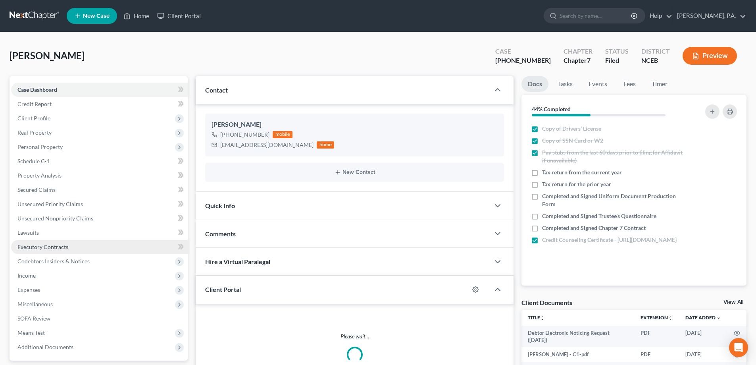
scroll to position [146, 0]
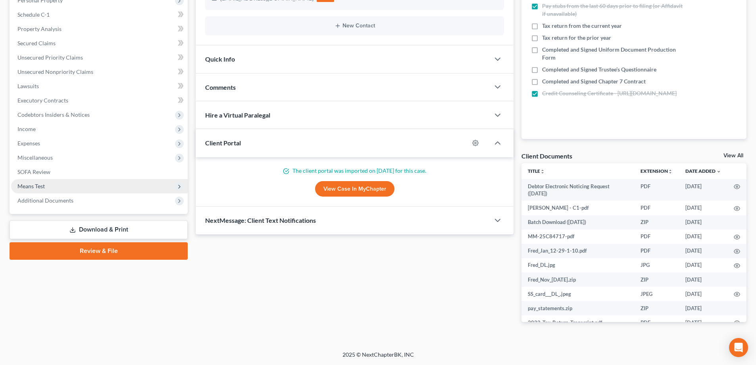
click at [69, 186] on span "Means Test" at bounding box center [99, 186] width 177 height 14
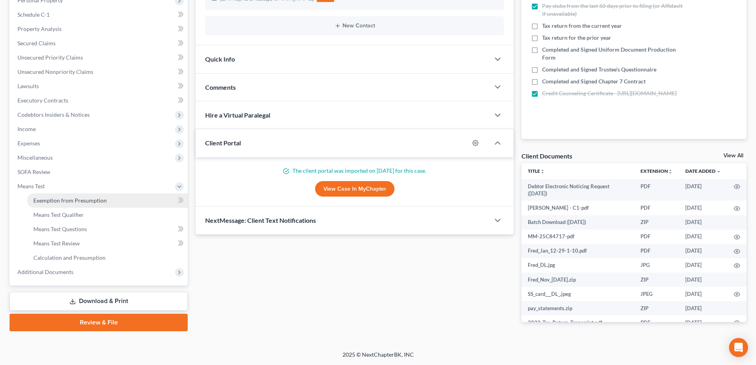
click at [86, 200] on span "Exemption from Presumption" at bounding box center [69, 200] width 73 height 7
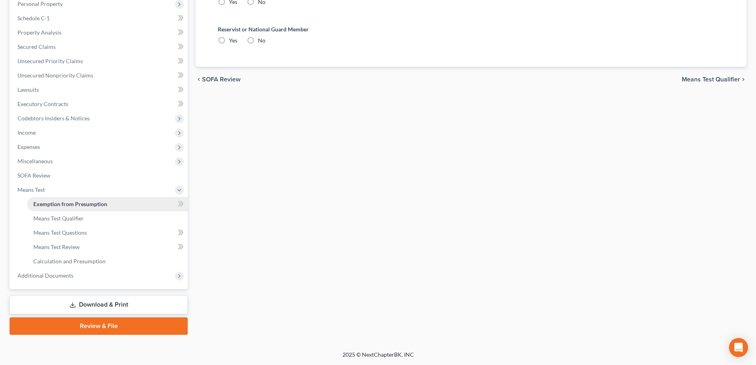
scroll to position [55, 0]
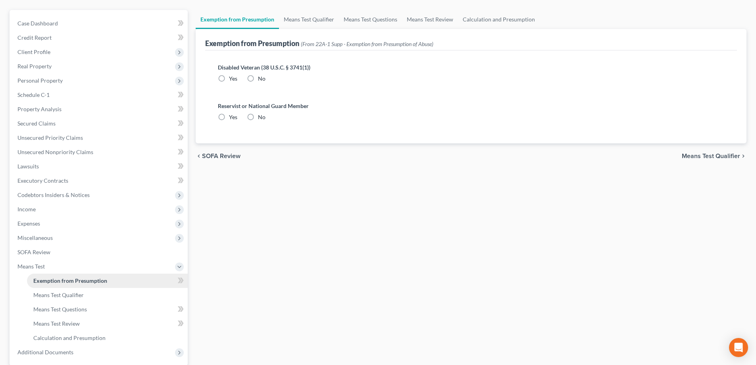
radio input "true"
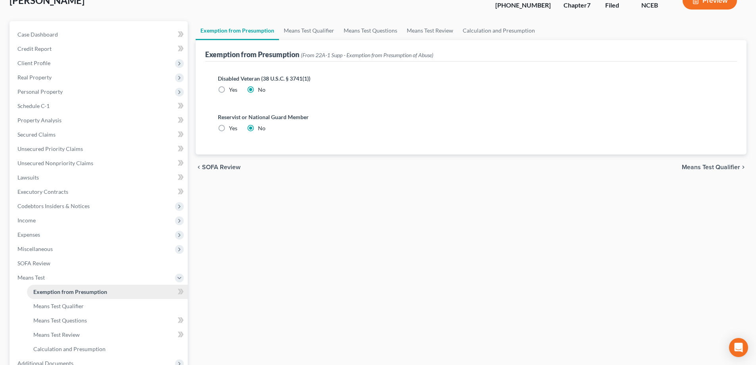
scroll to position [0, 0]
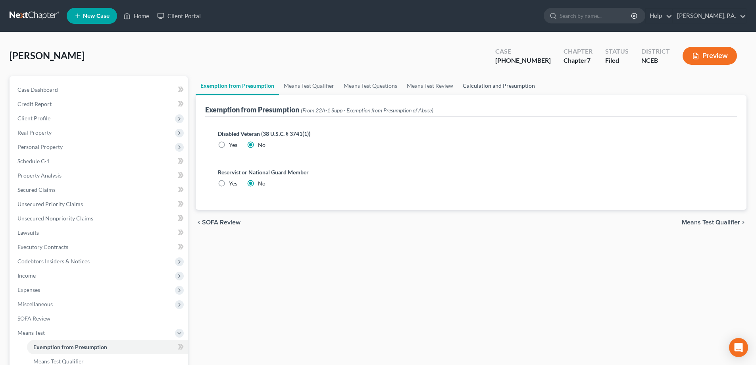
click at [494, 87] on link "Calculation and Presumption" at bounding box center [499, 85] width 82 height 19
